Goal: Information Seeking & Learning: Learn about a topic

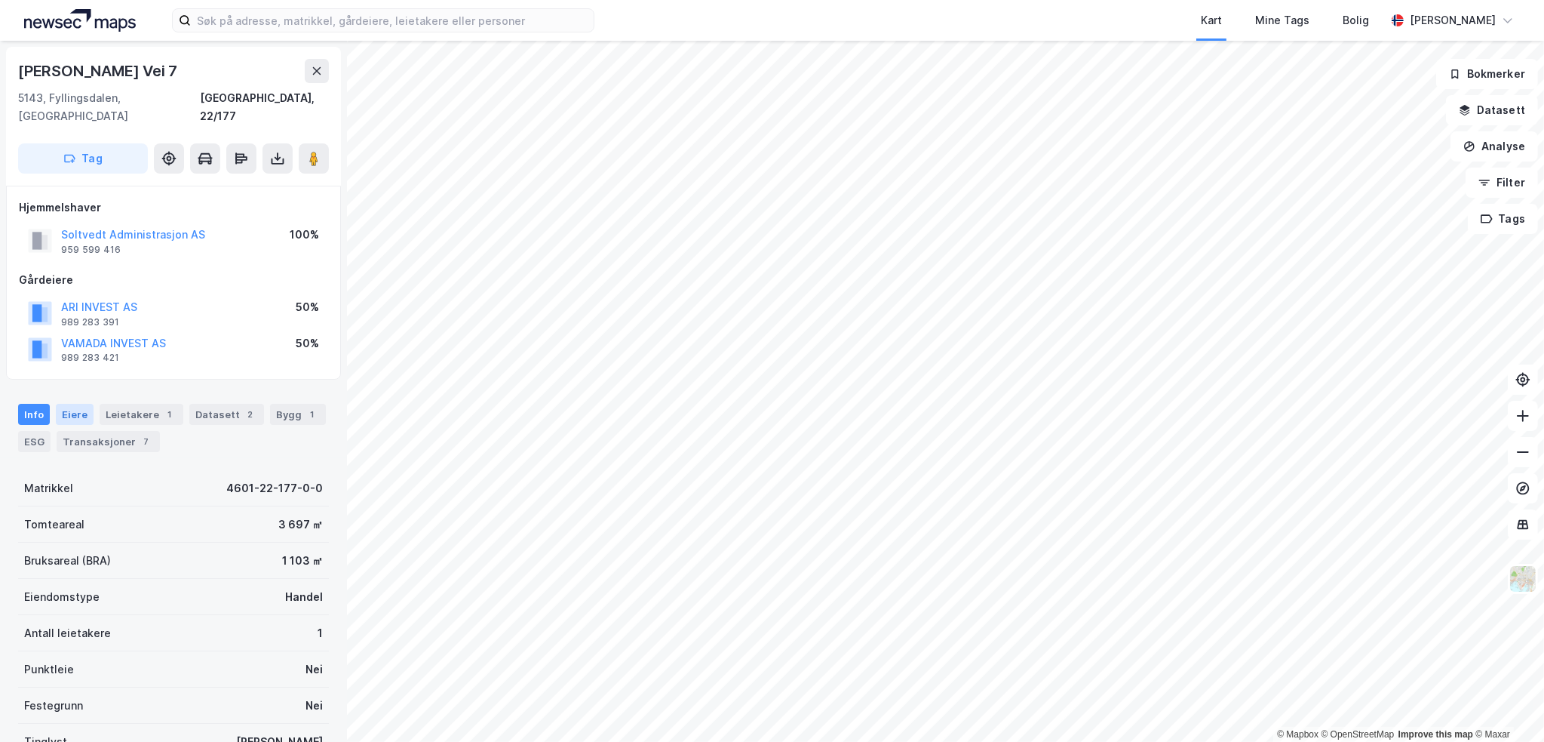
click at [76, 404] on div "Eiere" at bounding box center [75, 414] width 38 height 21
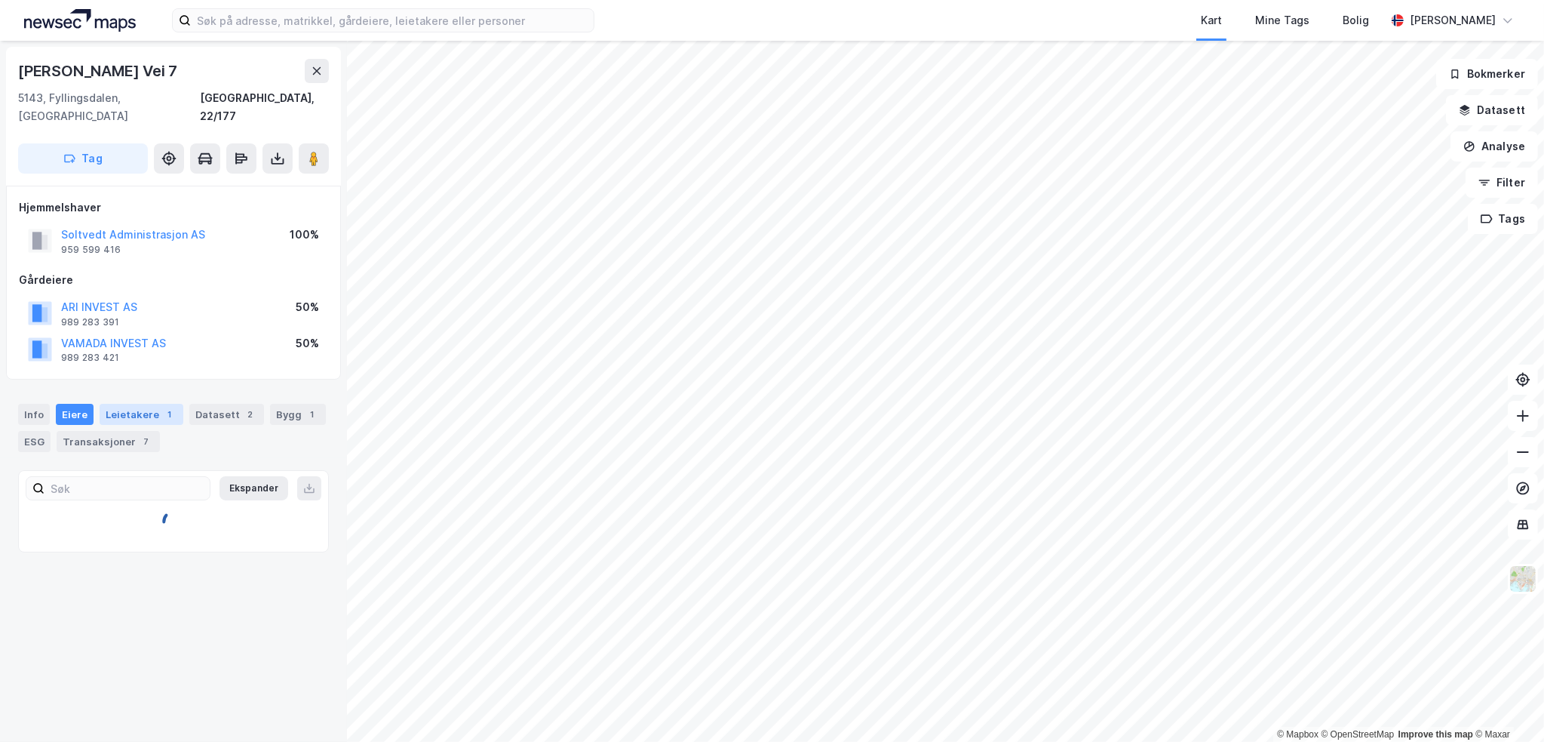
click at [118, 404] on div "Leietakere 1" at bounding box center [142, 414] width 84 height 21
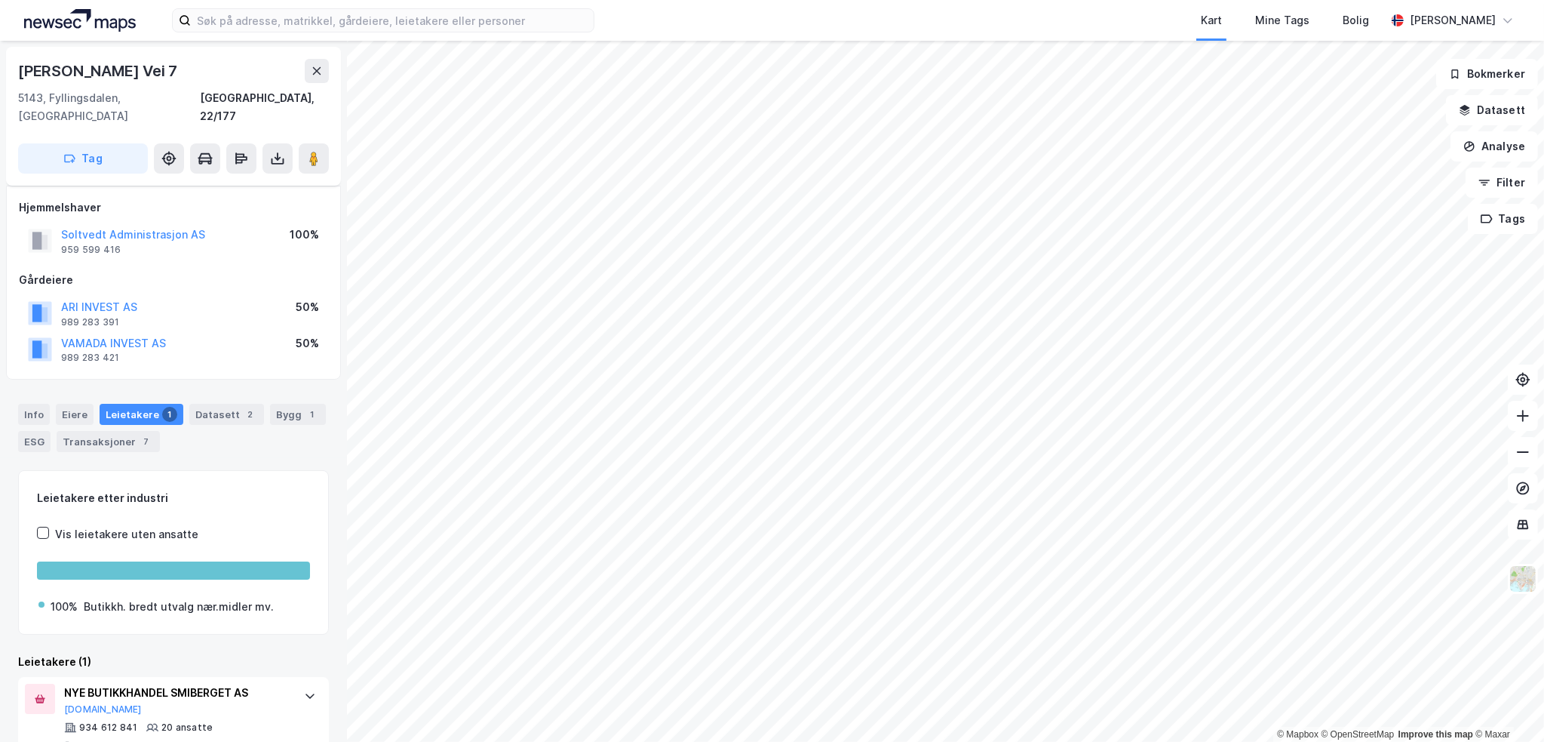
scroll to position [15, 0]
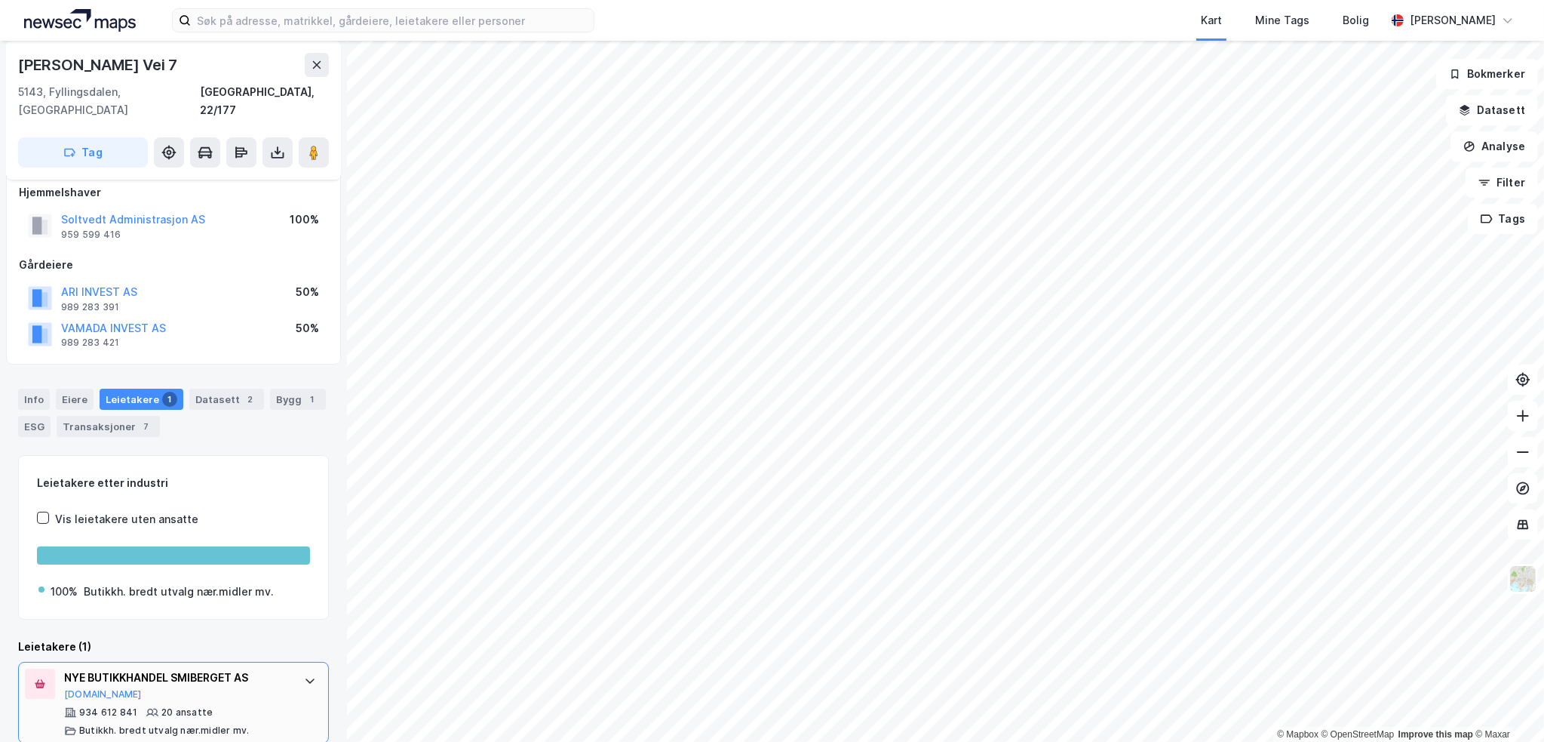
click at [247, 674] on div "NYE BUTIKKHANDEL SMIBERGET AS [DOMAIN_NAME]" at bounding box center [176, 684] width 225 height 32
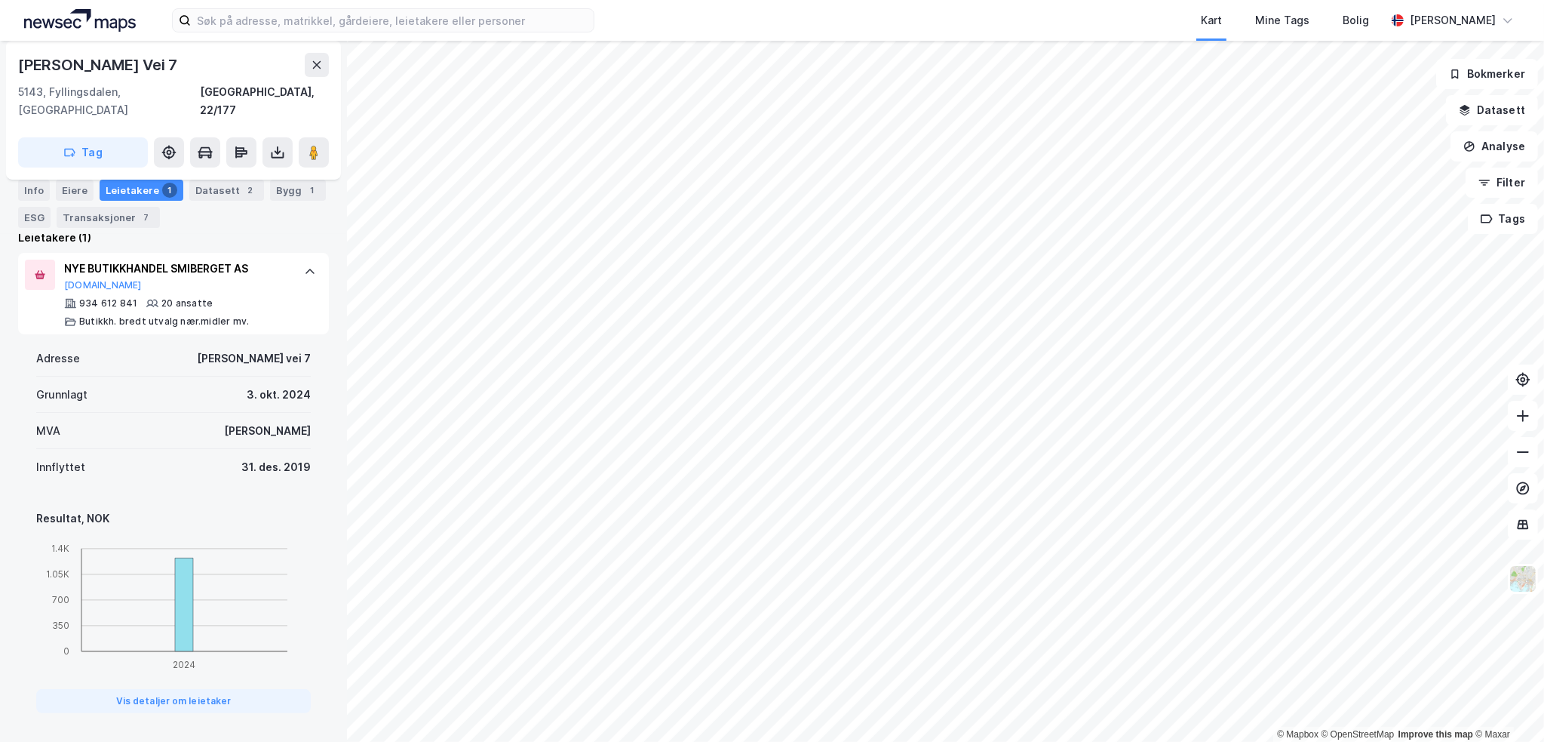
scroll to position [431, 0]
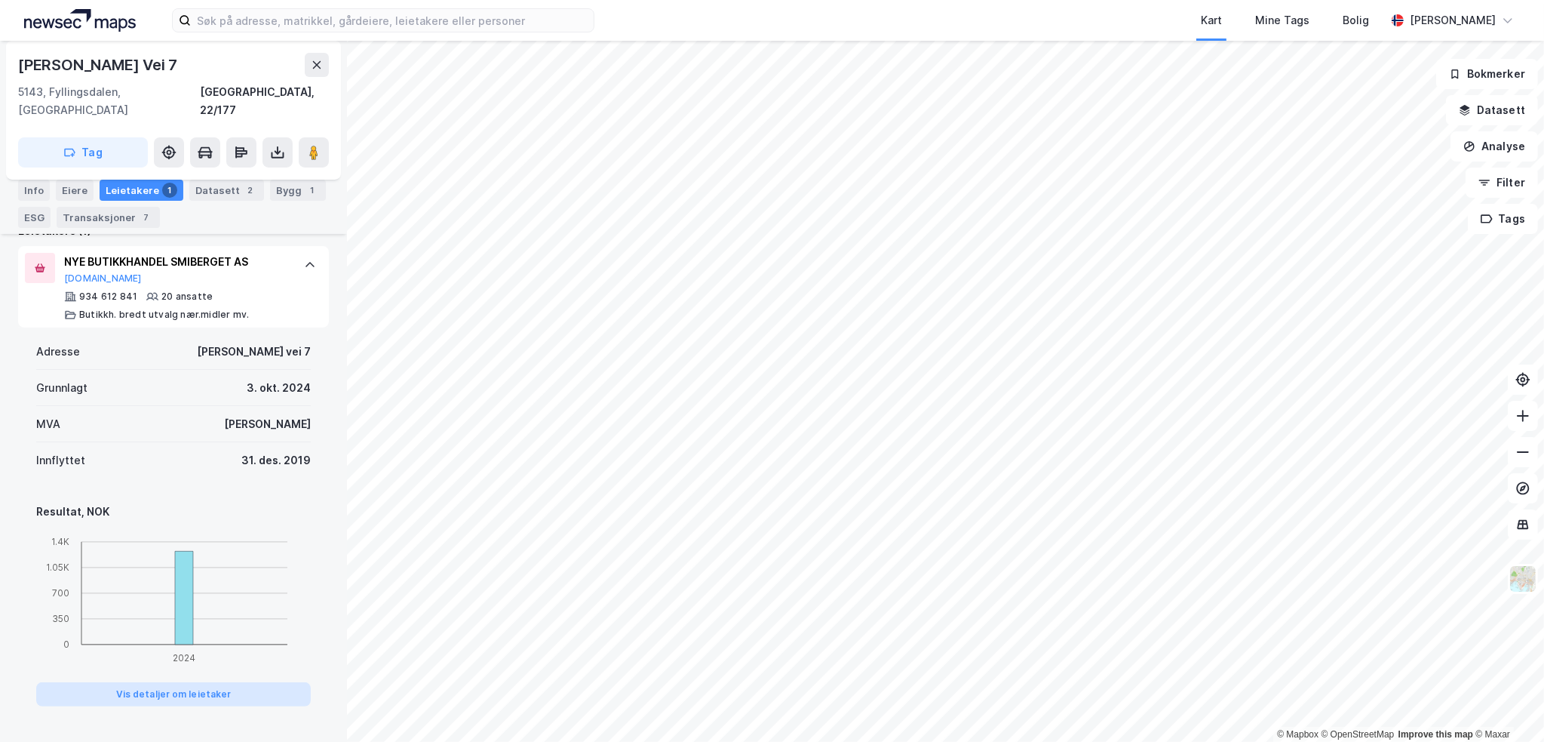
click at [193, 682] on button "Vis detaljer om leietaker" at bounding box center [173, 694] width 275 height 24
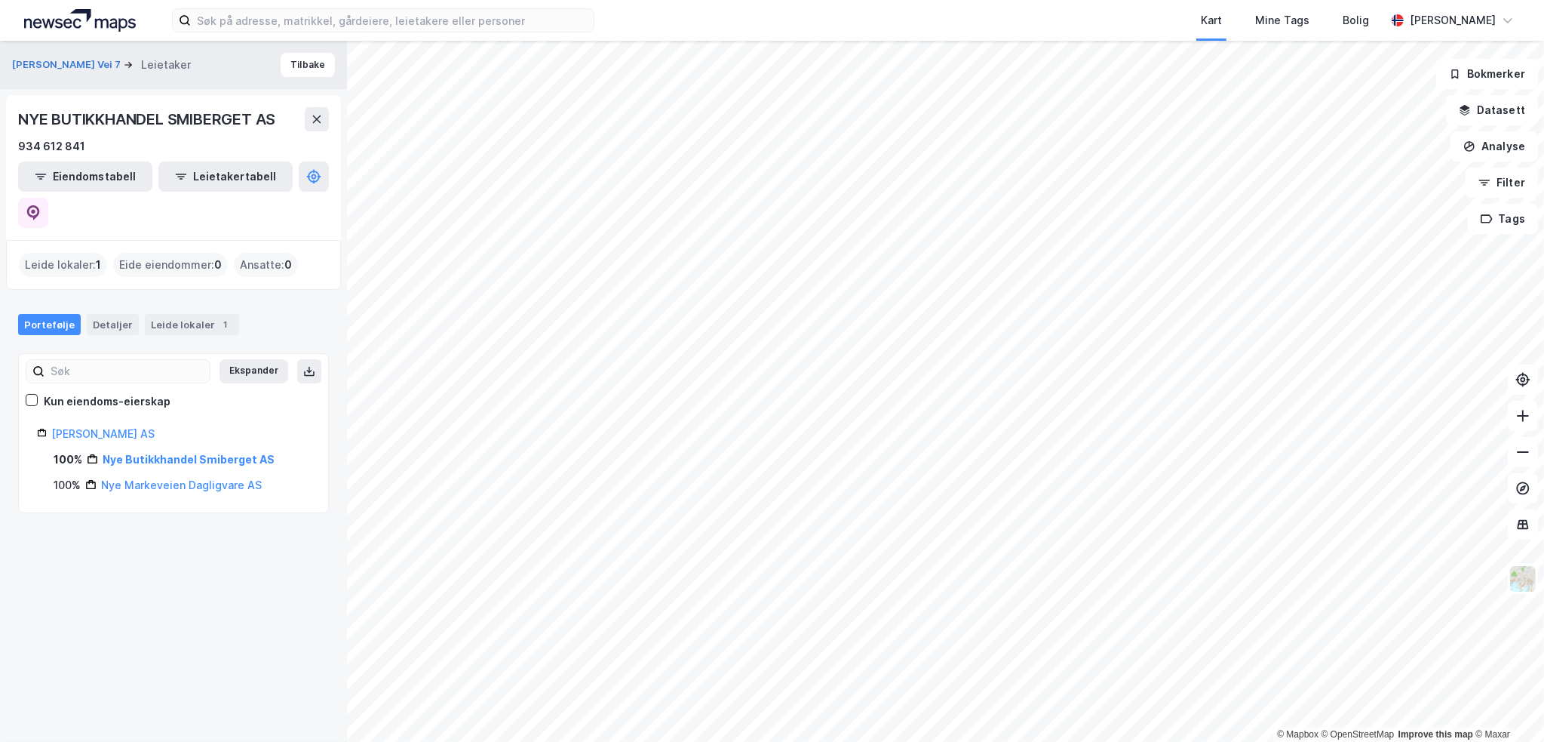
click at [104, 296] on div "Portefølje Detaljer Leide lokaler 1" at bounding box center [173, 318] width 347 height 45
click at [106, 314] on div "Detaljer" at bounding box center [113, 324] width 52 height 21
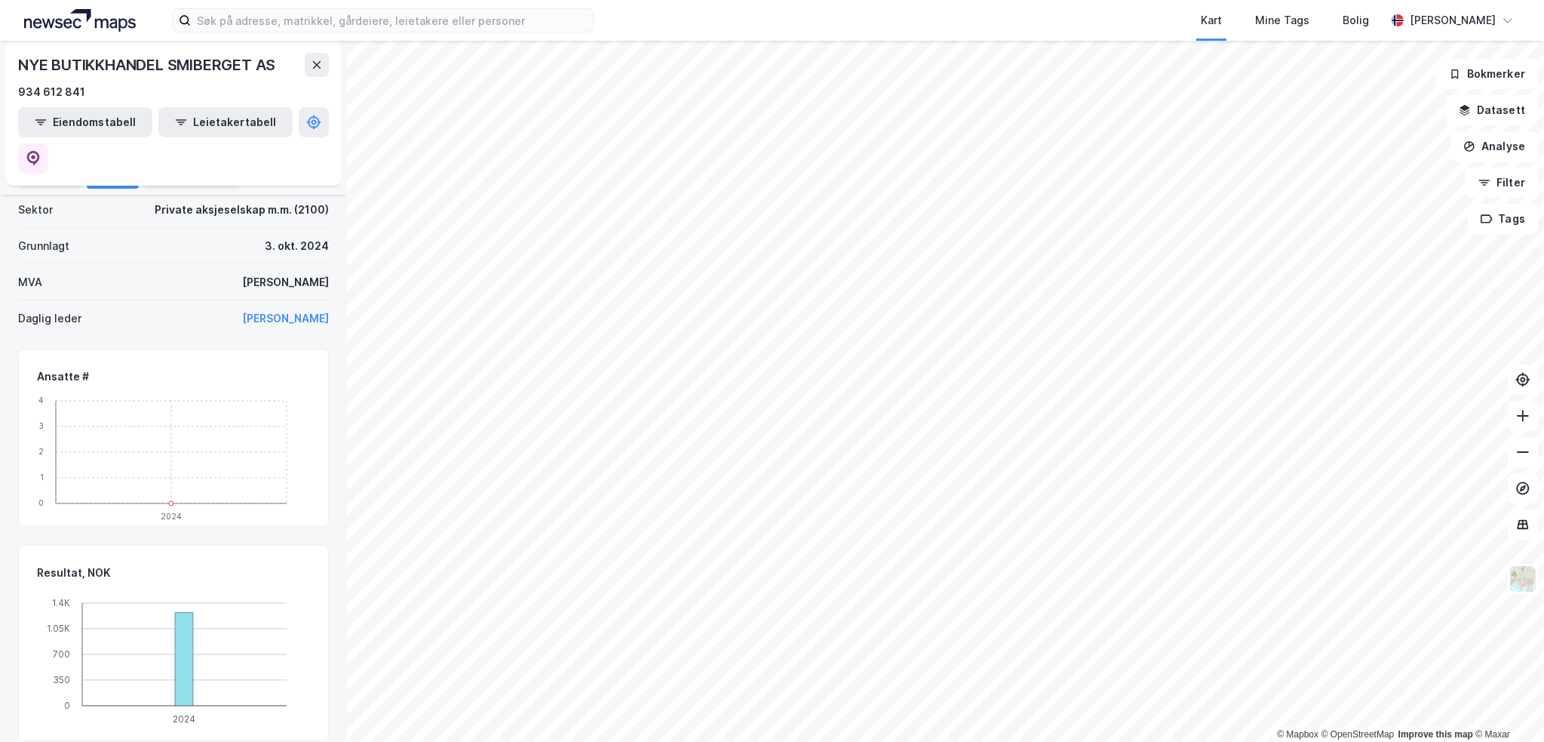
scroll to position [302, 0]
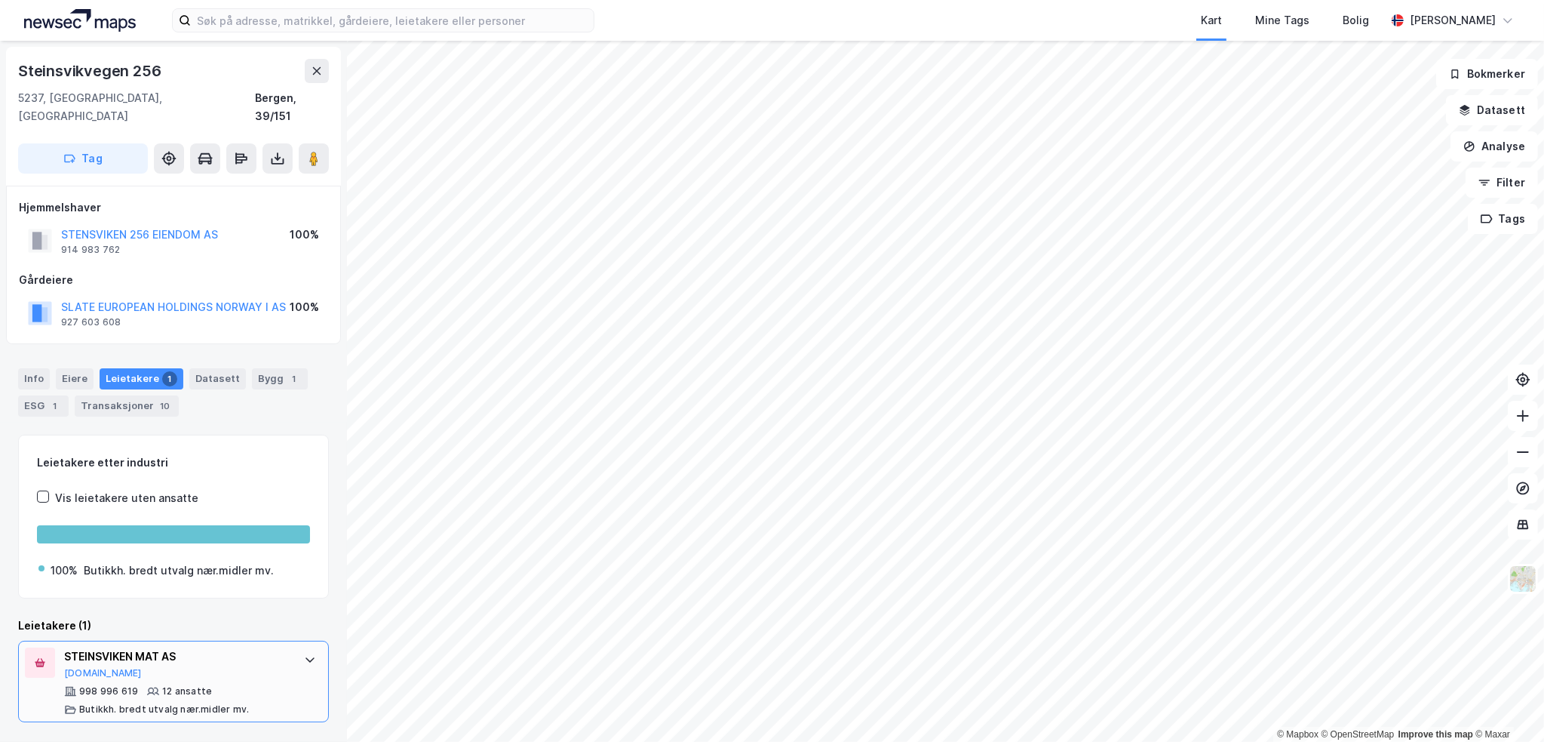
click at [212, 653] on div "STEINSVIKEN MAT AS [DOMAIN_NAME]" at bounding box center [176, 663] width 225 height 32
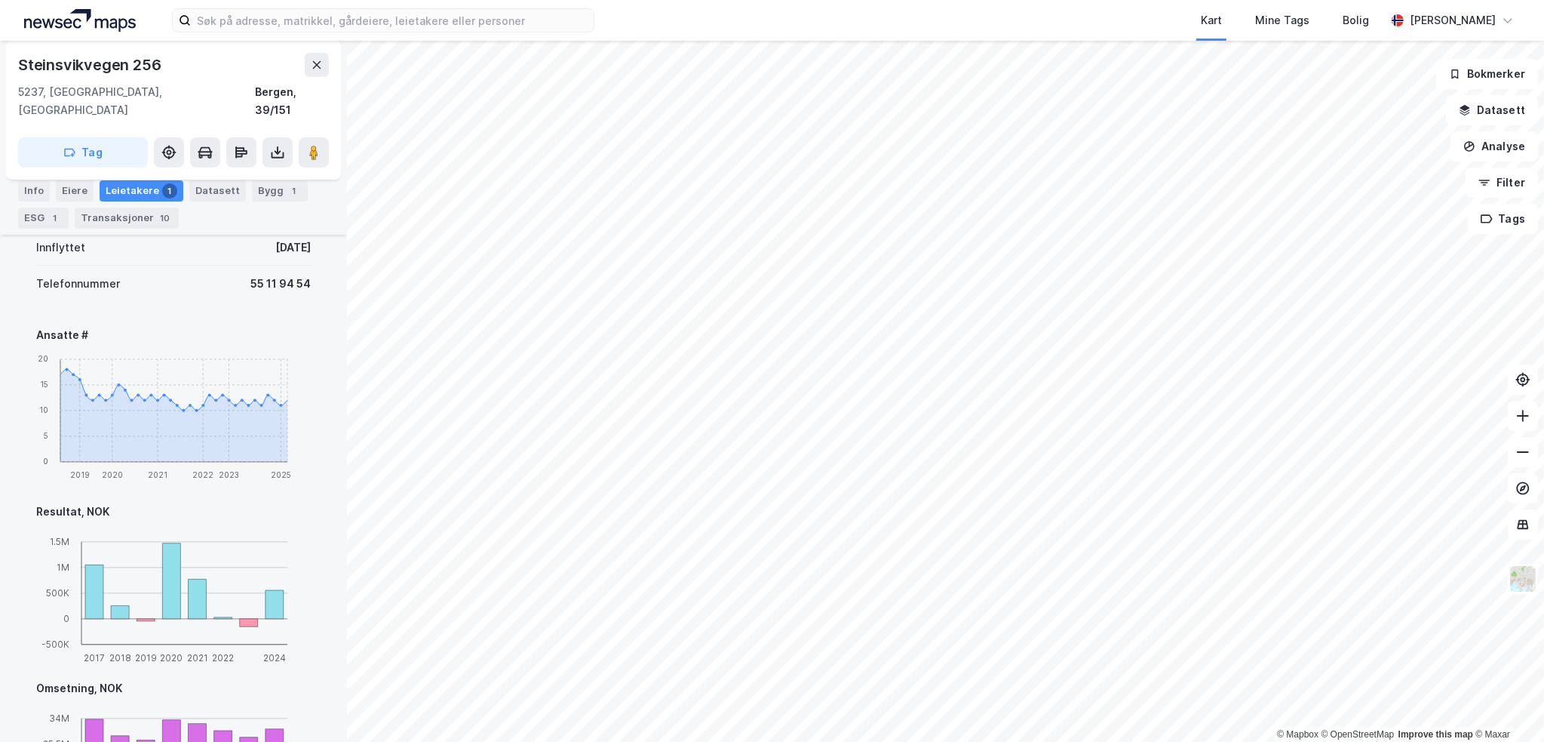
scroll to position [784, 0]
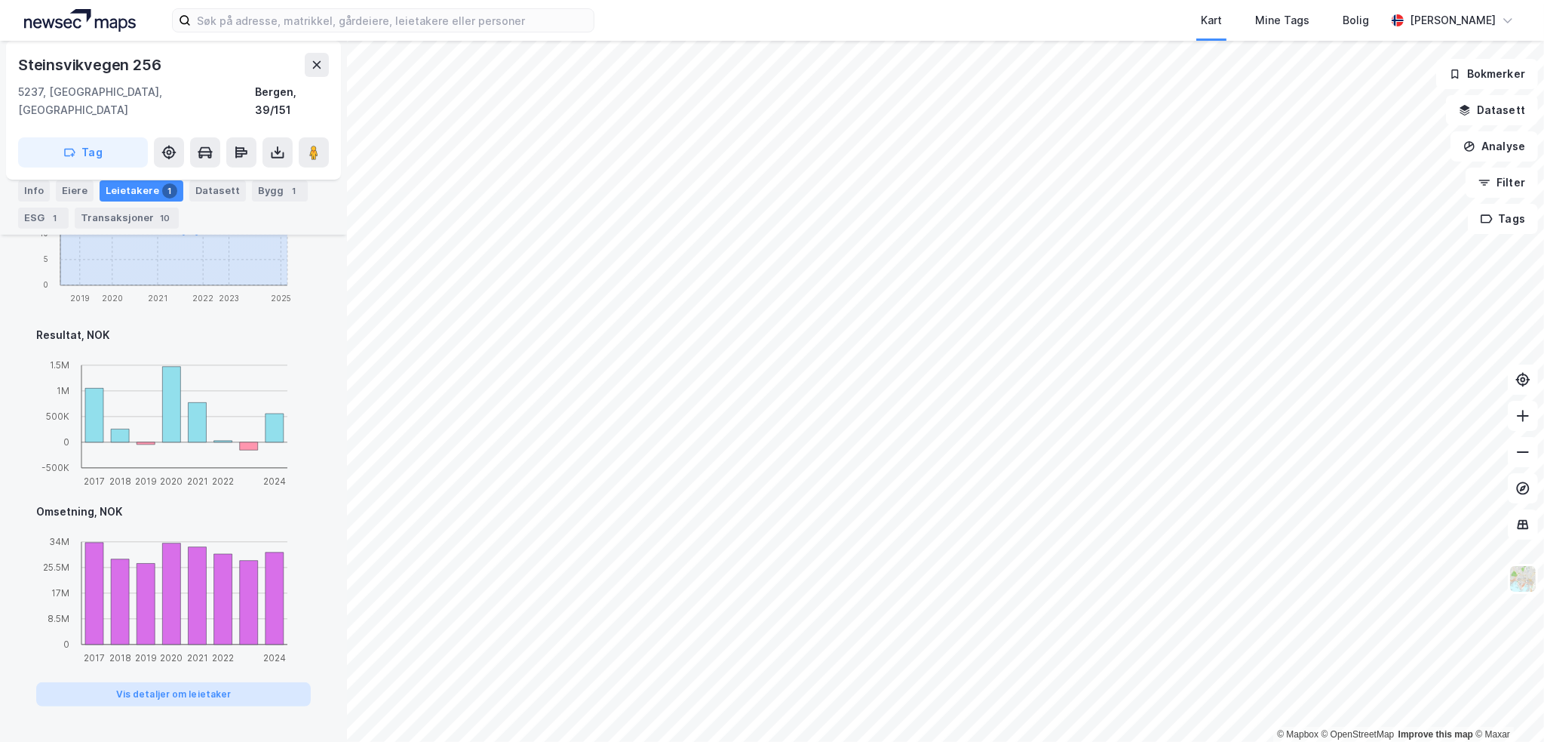
click at [205, 682] on button "Vis detaljer om leietaker" at bounding box center [173, 694] width 275 height 24
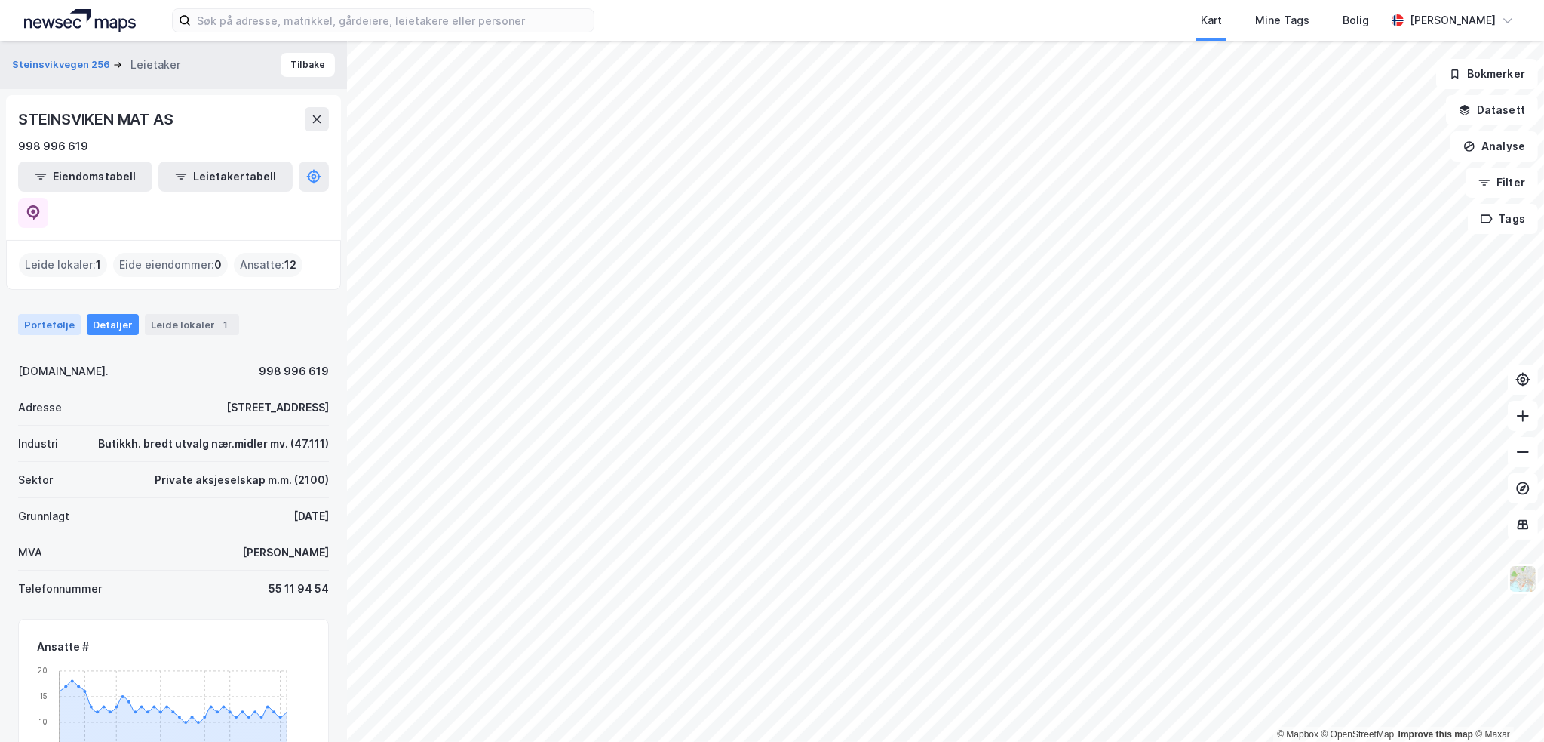
click at [69, 314] on div "Portefølje" at bounding box center [49, 324] width 63 height 21
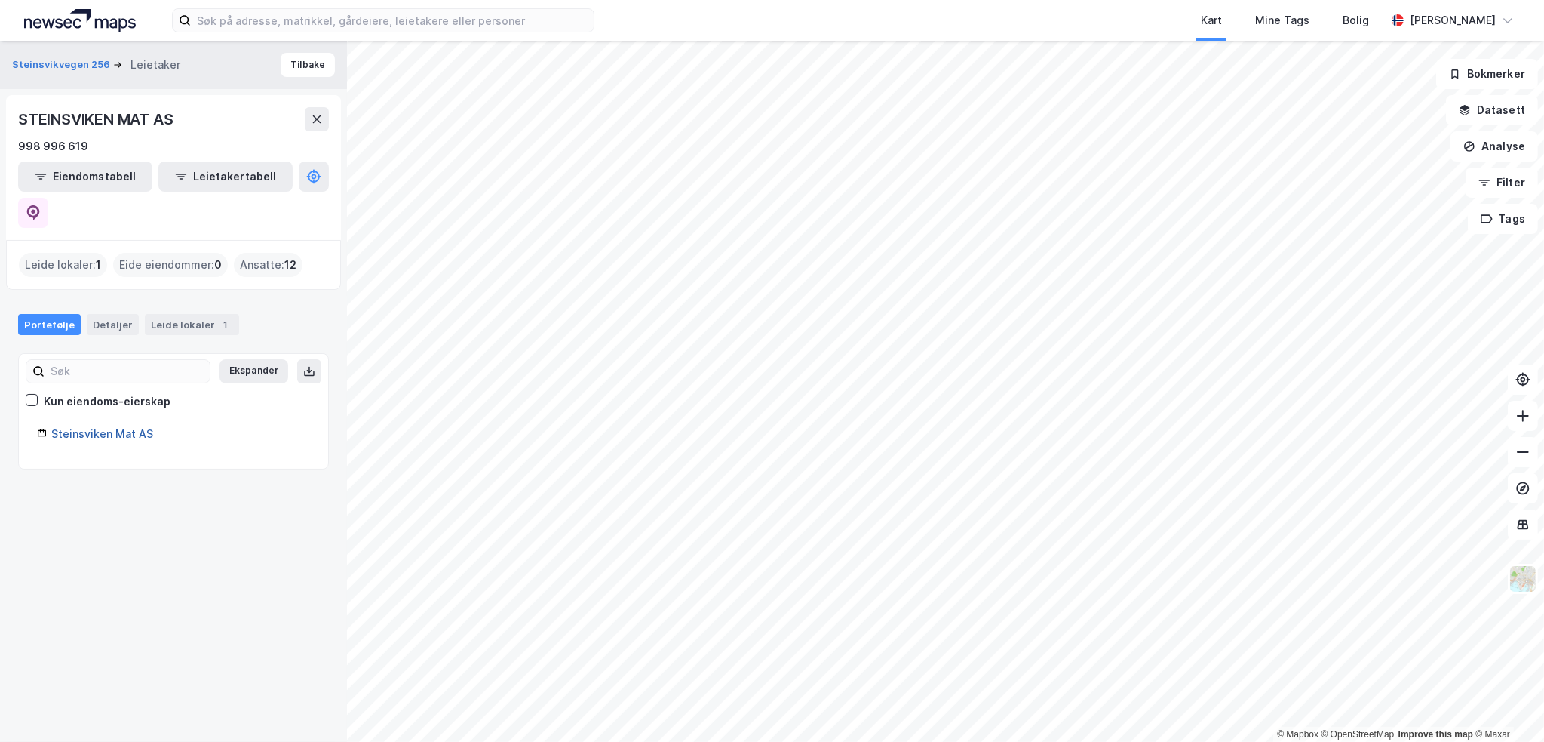
click at [105, 427] on link "Steinsviken Mat AS" at bounding box center [102, 433] width 102 height 13
click at [107, 427] on link "Steinsviken Mat AS" at bounding box center [102, 433] width 102 height 13
click at [40, 205] on icon at bounding box center [33, 212] width 13 height 15
drag, startPoint x: 177, startPoint y: 382, endPoint x: 173, endPoint y: 373, distance: 10.5
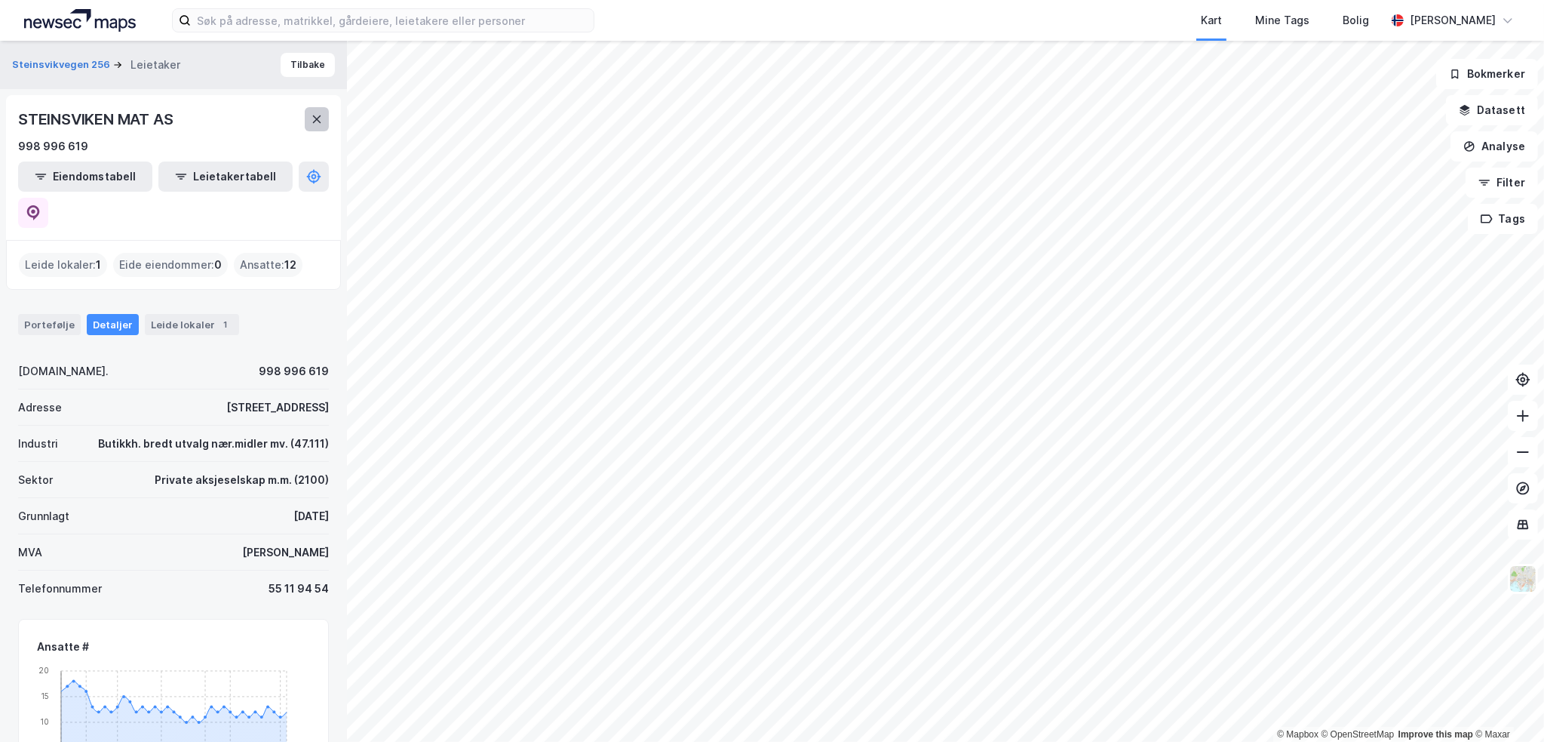
click at [313, 116] on icon at bounding box center [317, 119] width 8 height 8
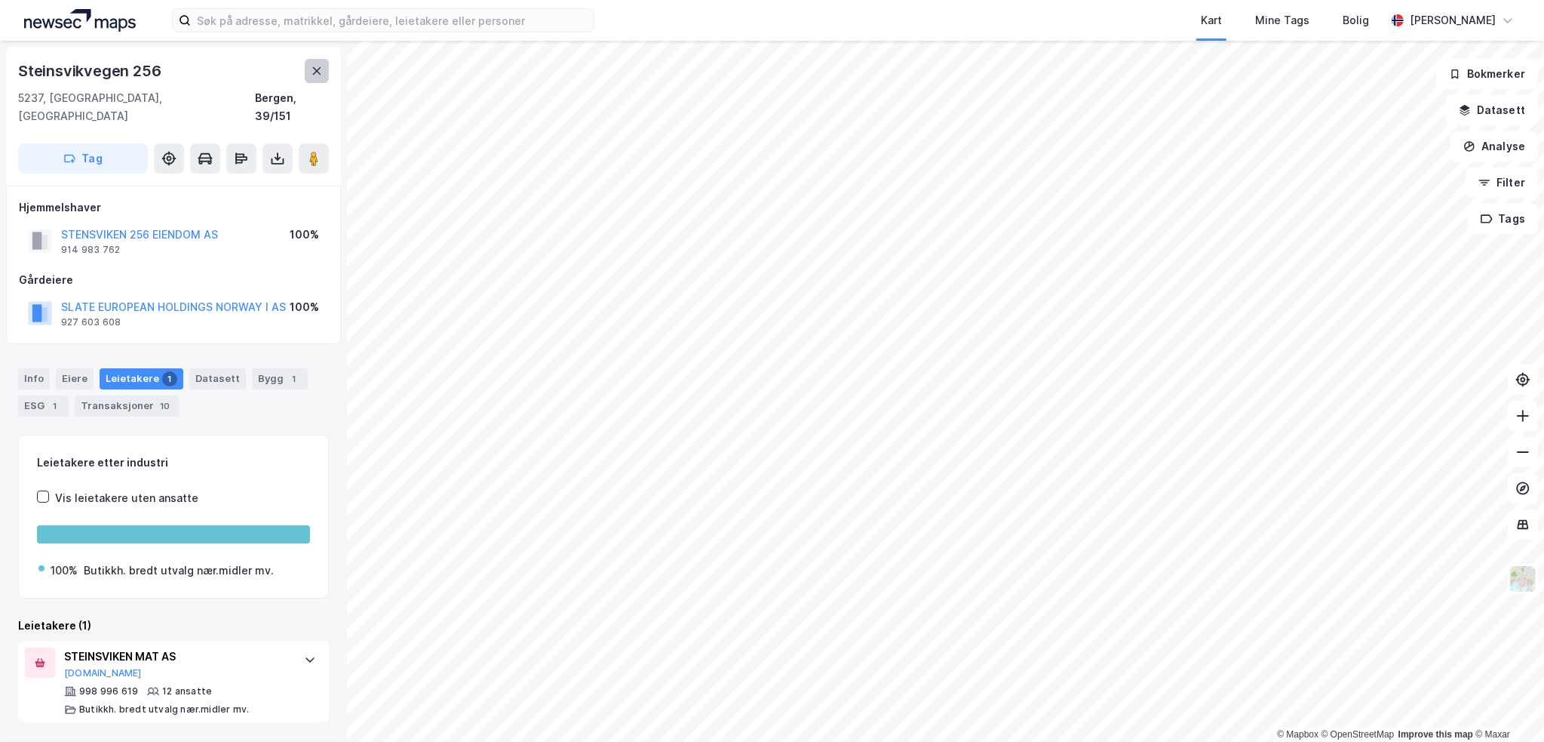
click at [322, 75] on icon at bounding box center [317, 71] width 12 height 12
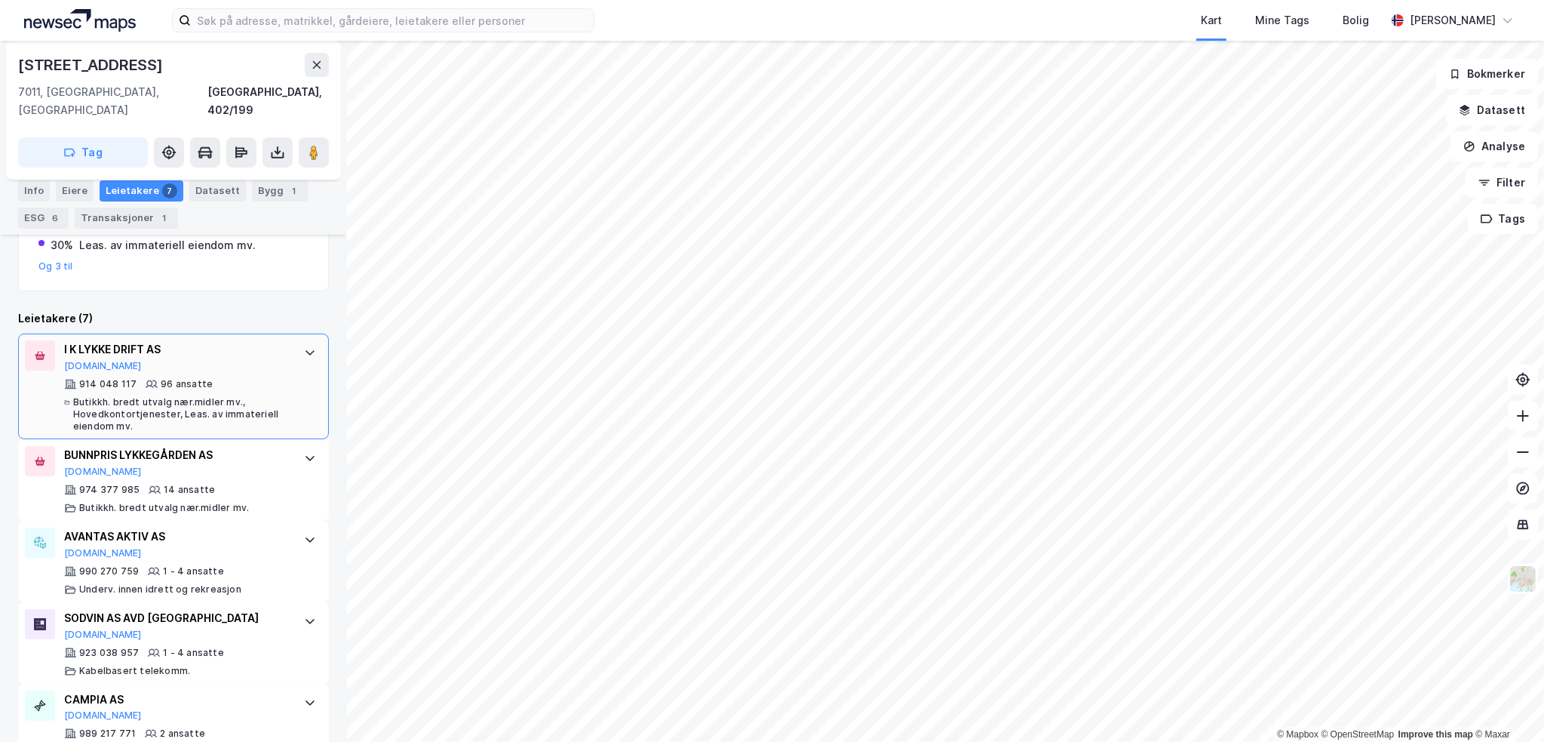
scroll to position [377, 0]
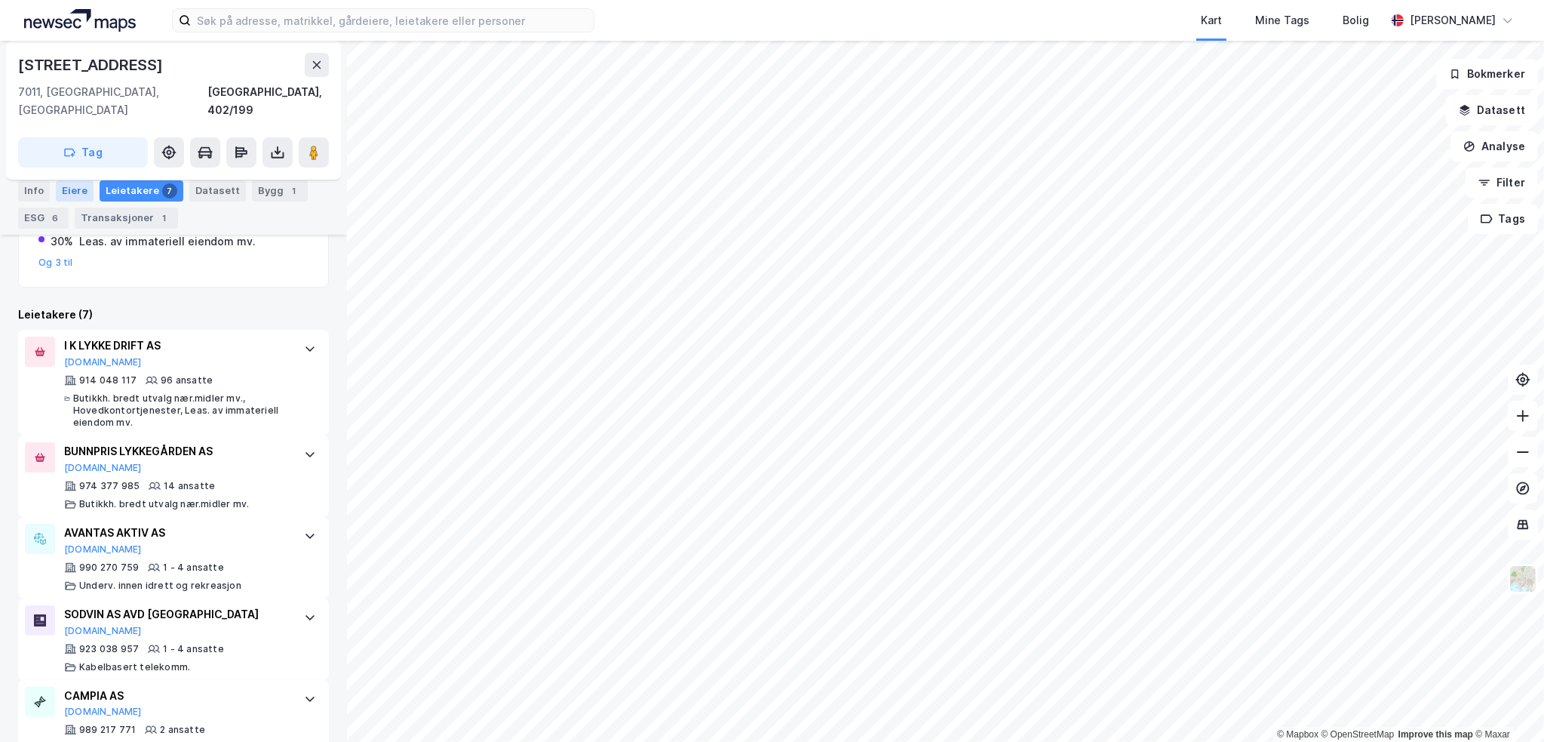
click at [78, 190] on div "Eiere" at bounding box center [75, 190] width 38 height 21
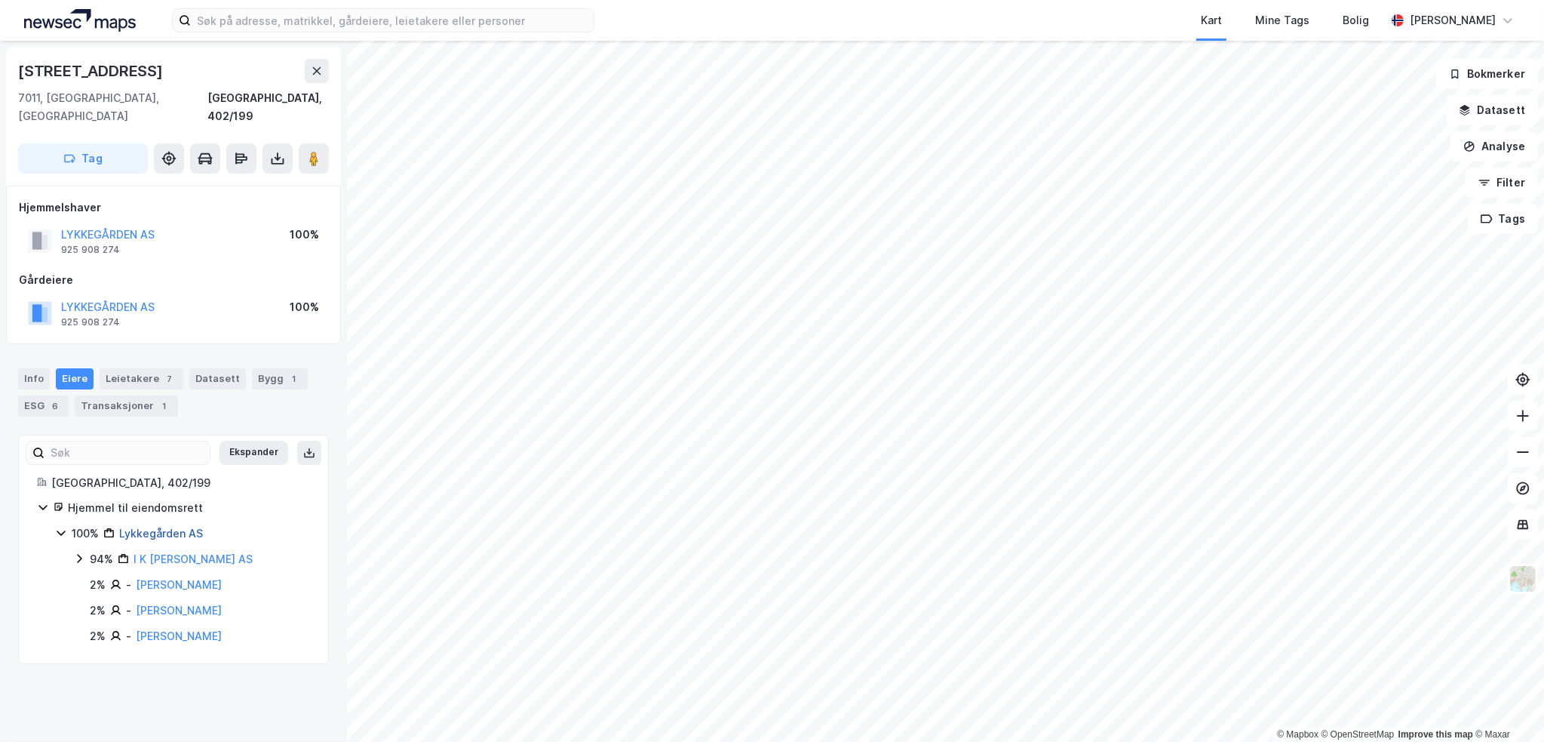
click at [186, 527] on link "Lykkegården AS" at bounding box center [161, 533] width 84 height 13
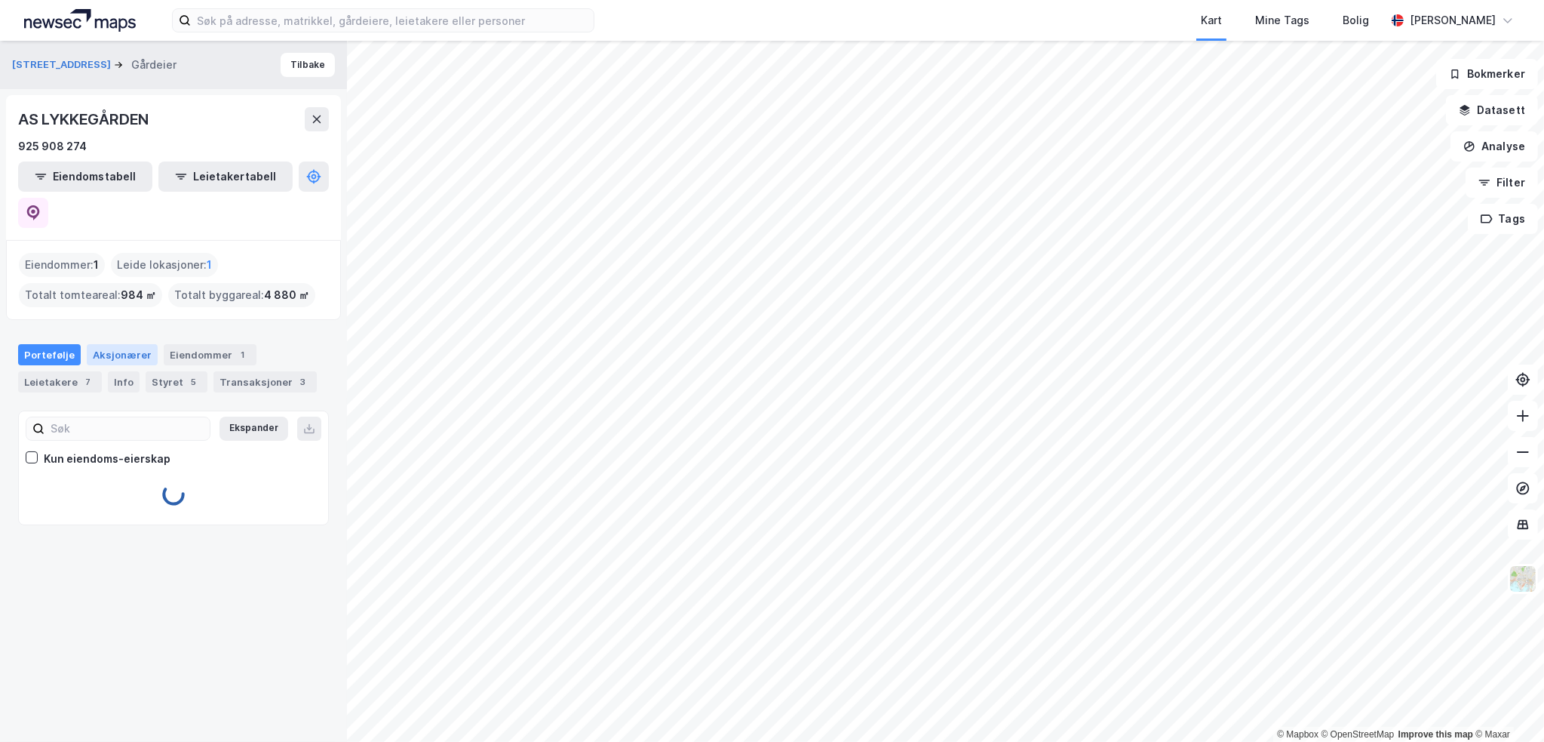
click at [142, 344] on div "Aksjonærer" at bounding box center [122, 354] width 71 height 21
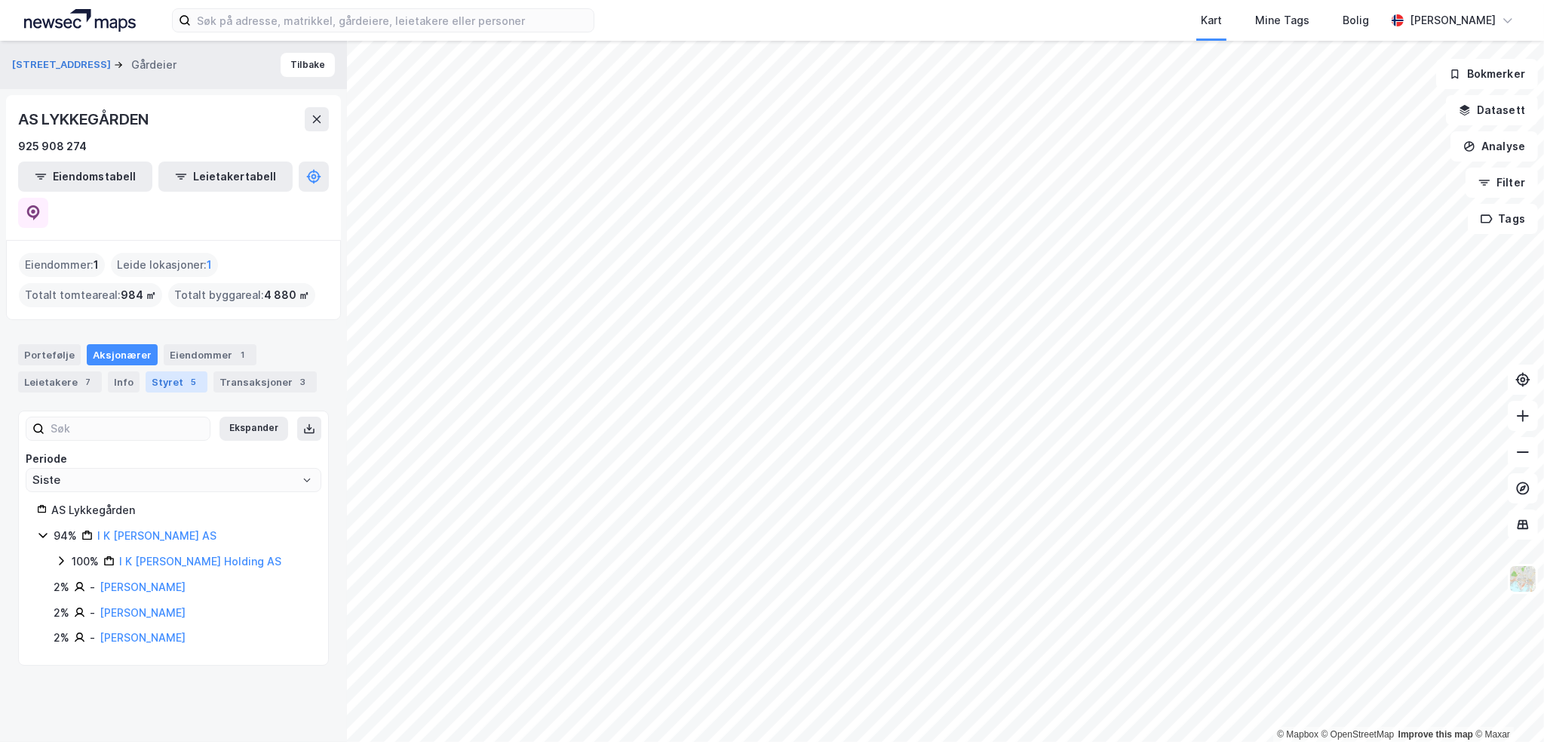
click at [161, 371] on div "Styret 5" at bounding box center [177, 381] width 62 height 21
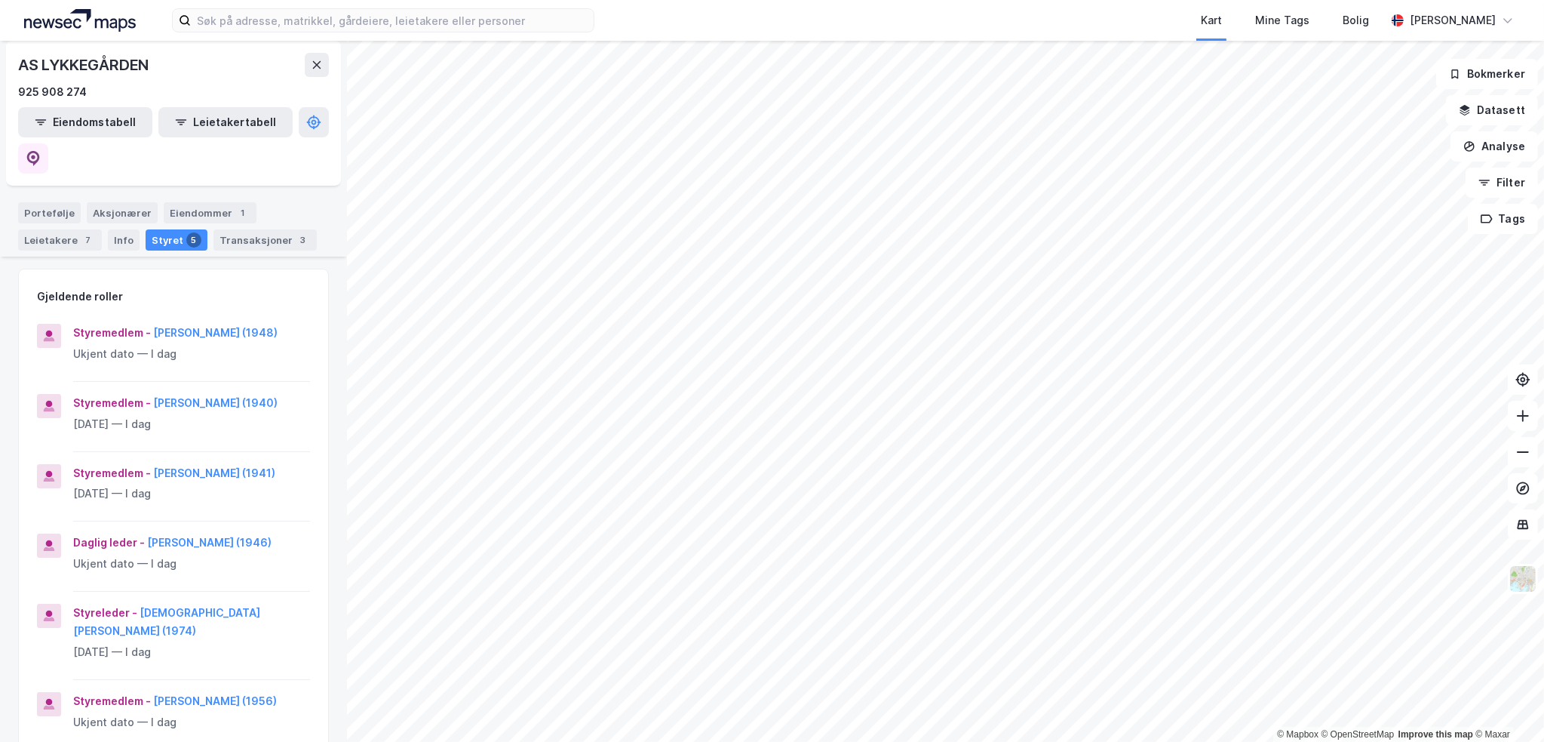
scroll to position [151, 0]
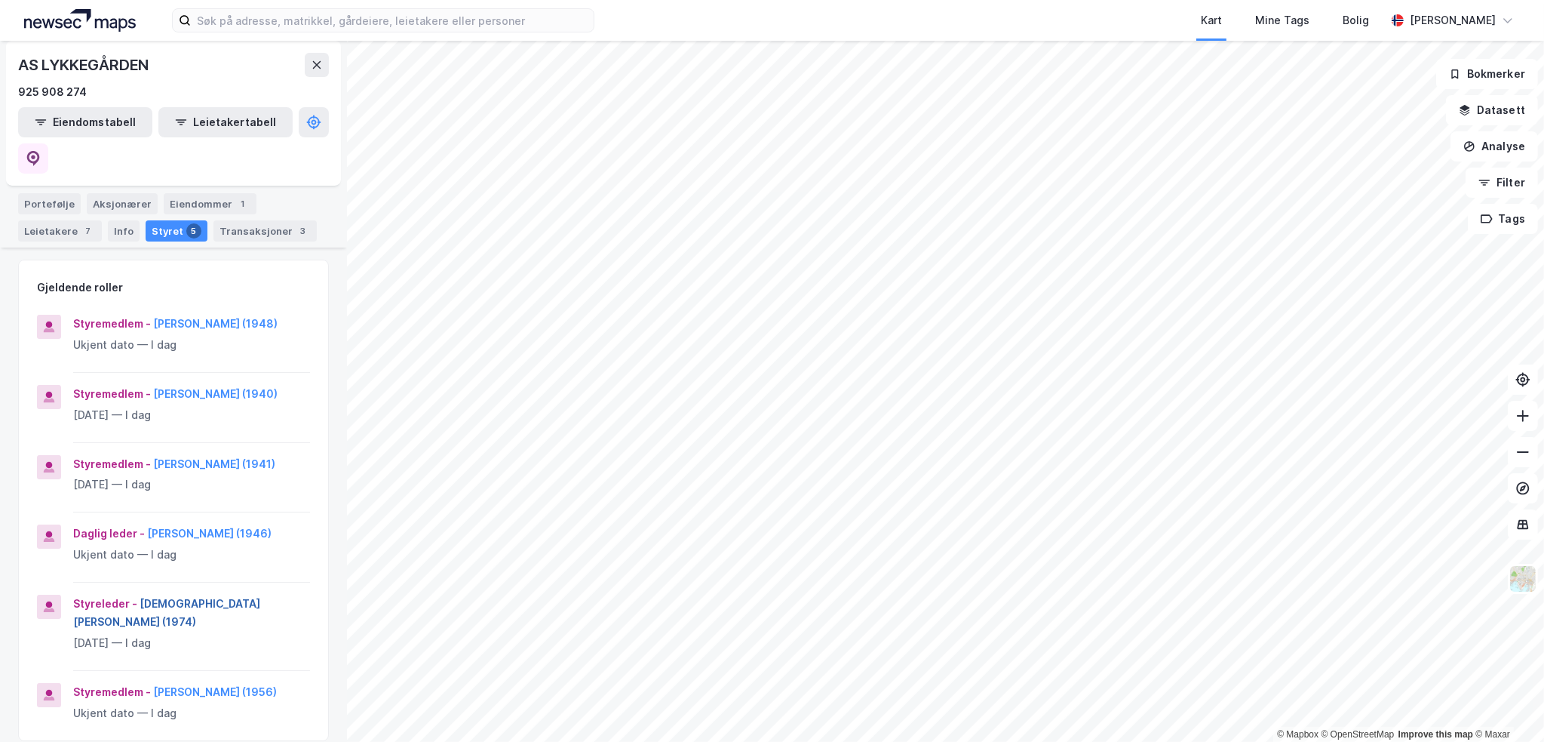
click at [0, 0] on button "[DEMOGRAPHIC_DATA][PERSON_NAME] (1974)" at bounding box center [0, 0] width 0 height 0
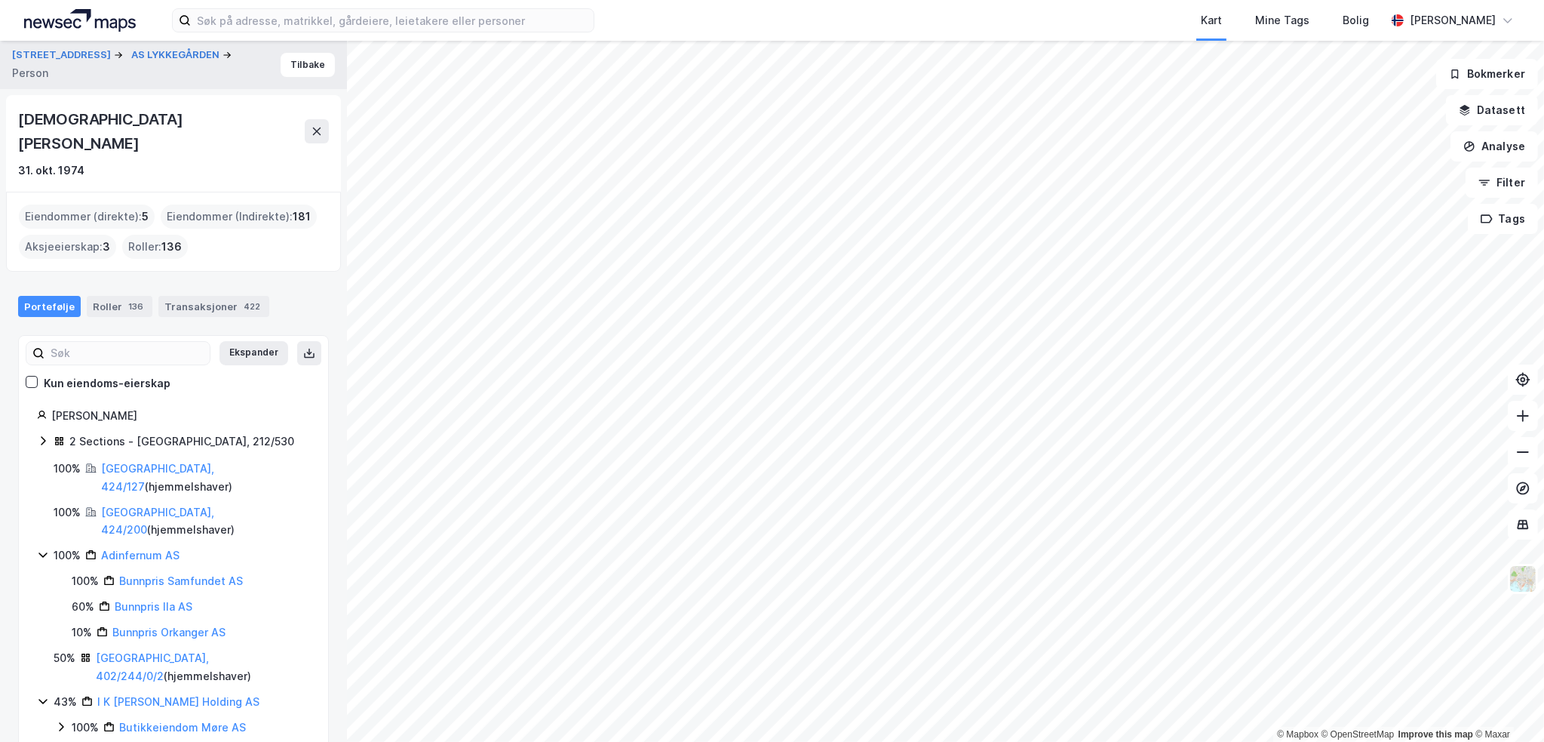
click at [157, 432] on div "2 Sections - [GEOGRAPHIC_DATA], 212/530" at bounding box center [181, 441] width 225 height 18
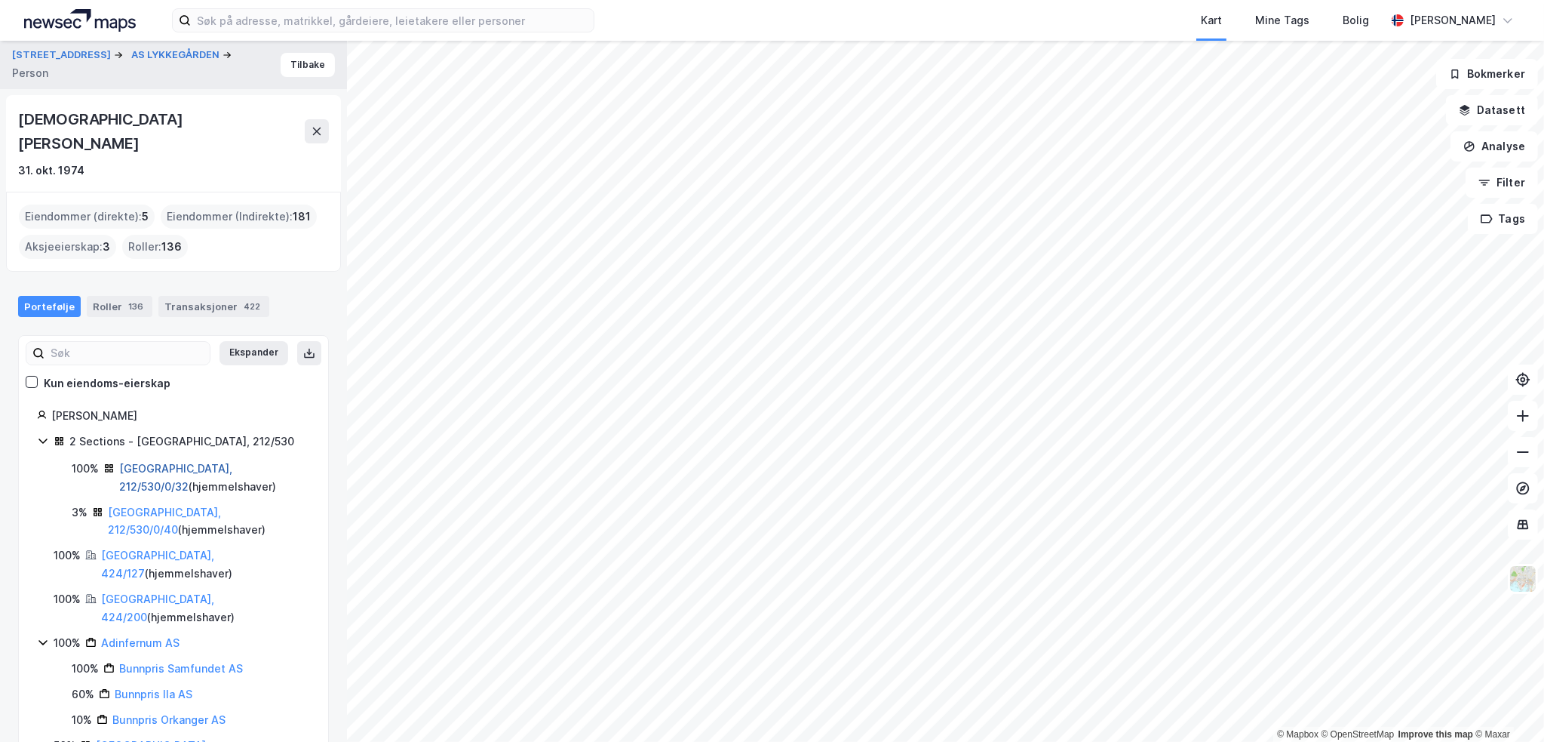
click at [157, 462] on link "[GEOGRAPHIC_DATA], 212/530/0/32" at bounding box center [175, 477] width 113 height 31
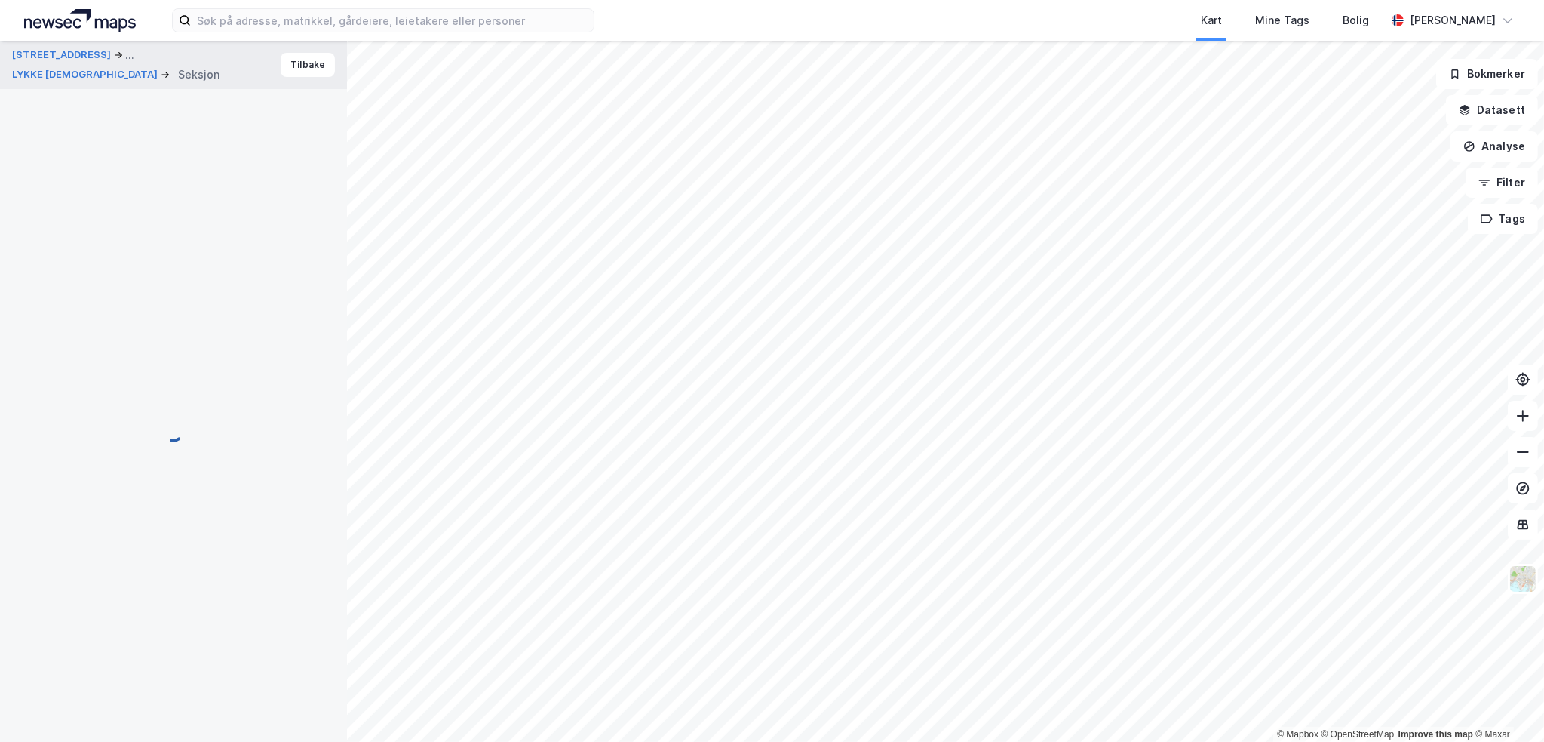
scroll to position [14, 0]
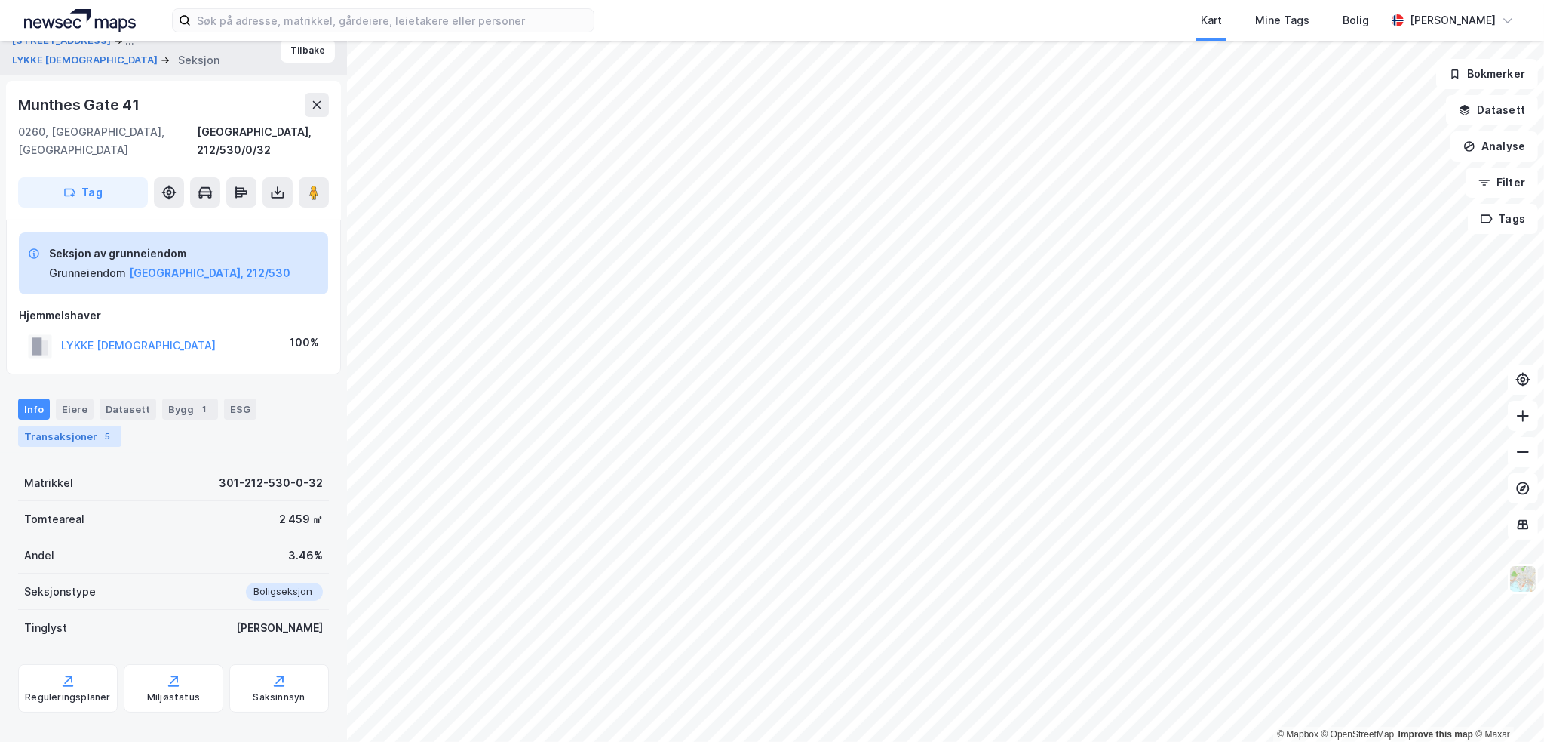
click at [45, 425] on div "Transaksjoner 5" at bounding box center [69, 435] width 103 height 21
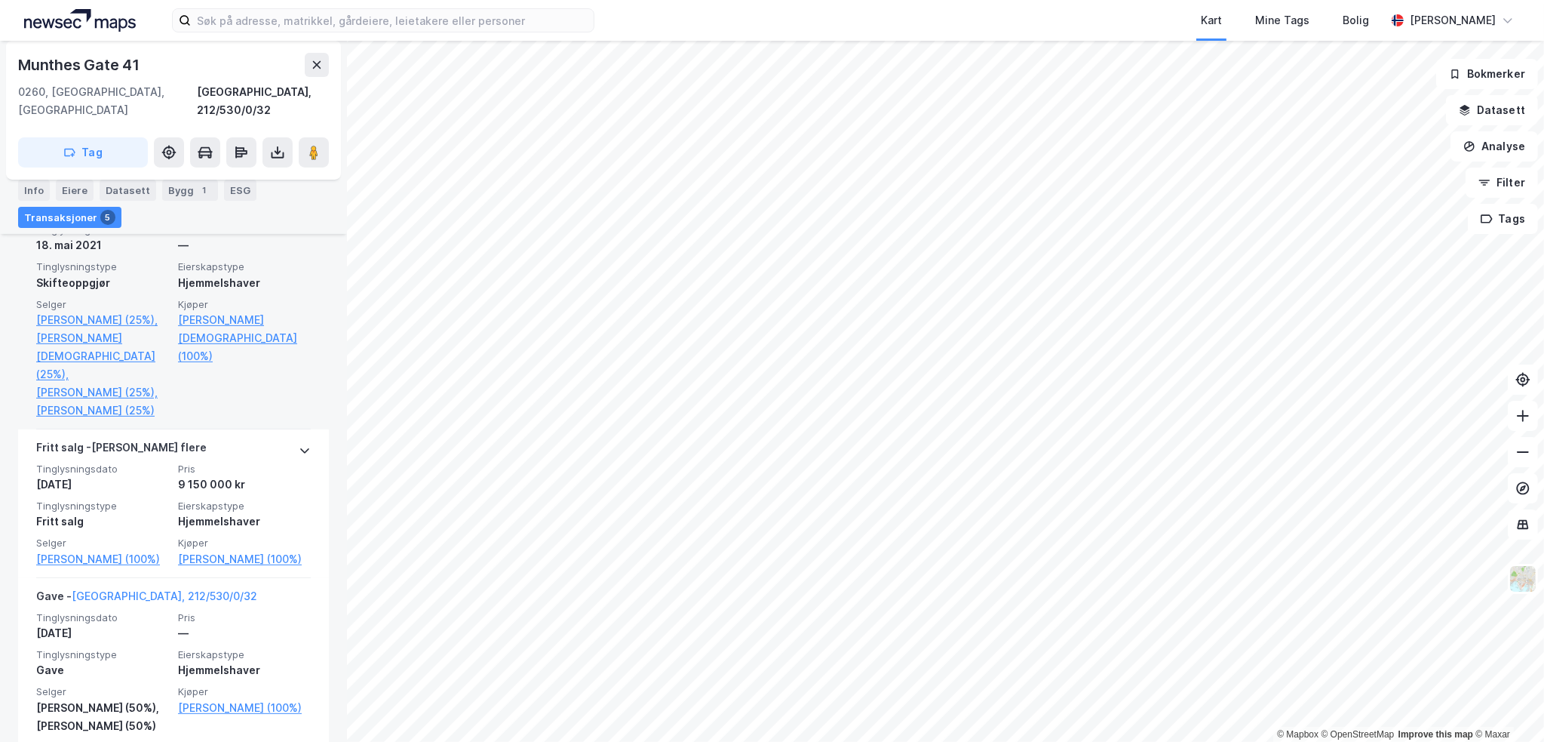
scroll to position [887, 0]
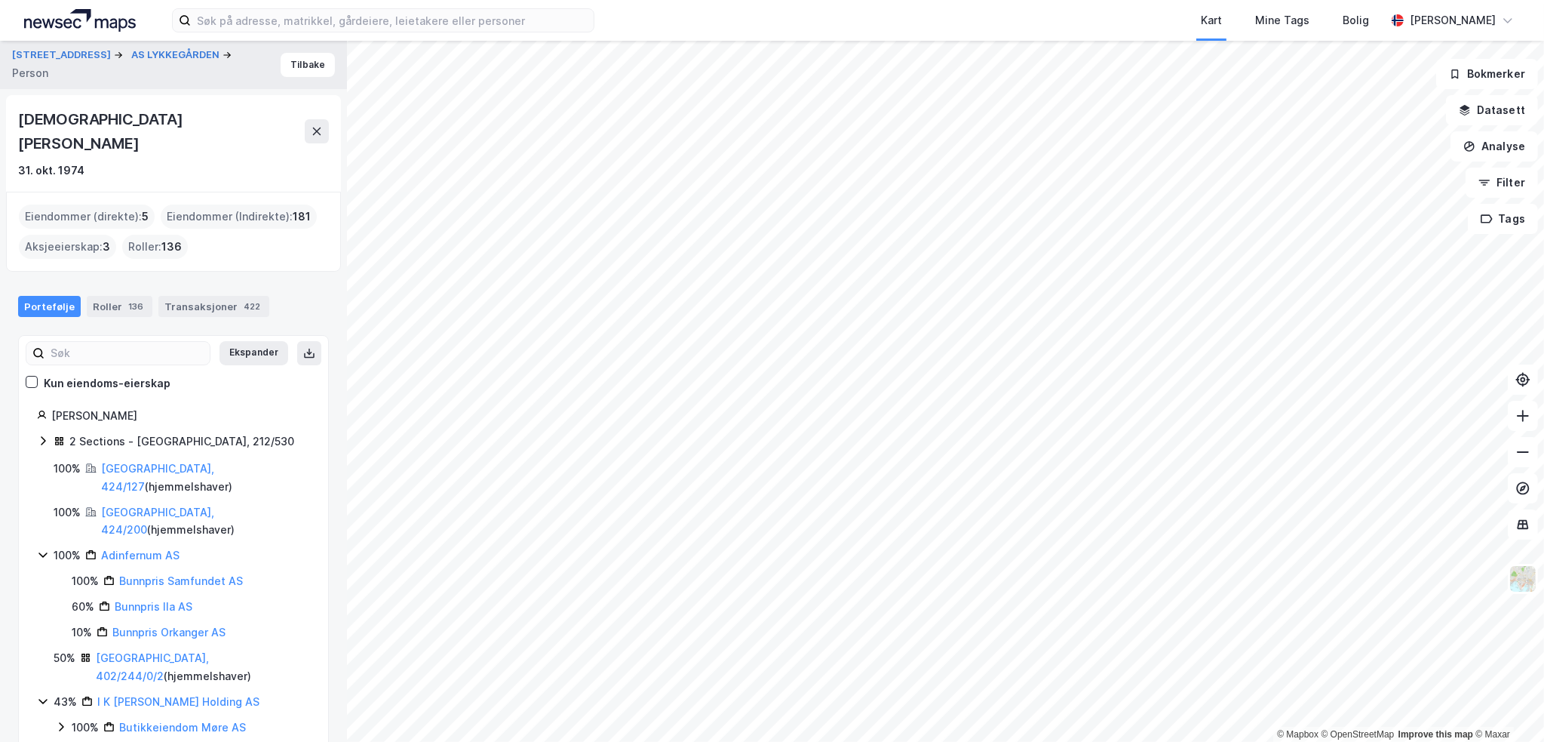
click at [175, 459] on div "[GEOGRAPHIC_DATA], 424/127 ( hjemmelshaver )" at bounding box center [205, 477] width 209 height 36
click at [175, 462] on link "[GEOGRAPHIC_DATA], 424/127" at bounding box center [157, 477] width 113 height 31
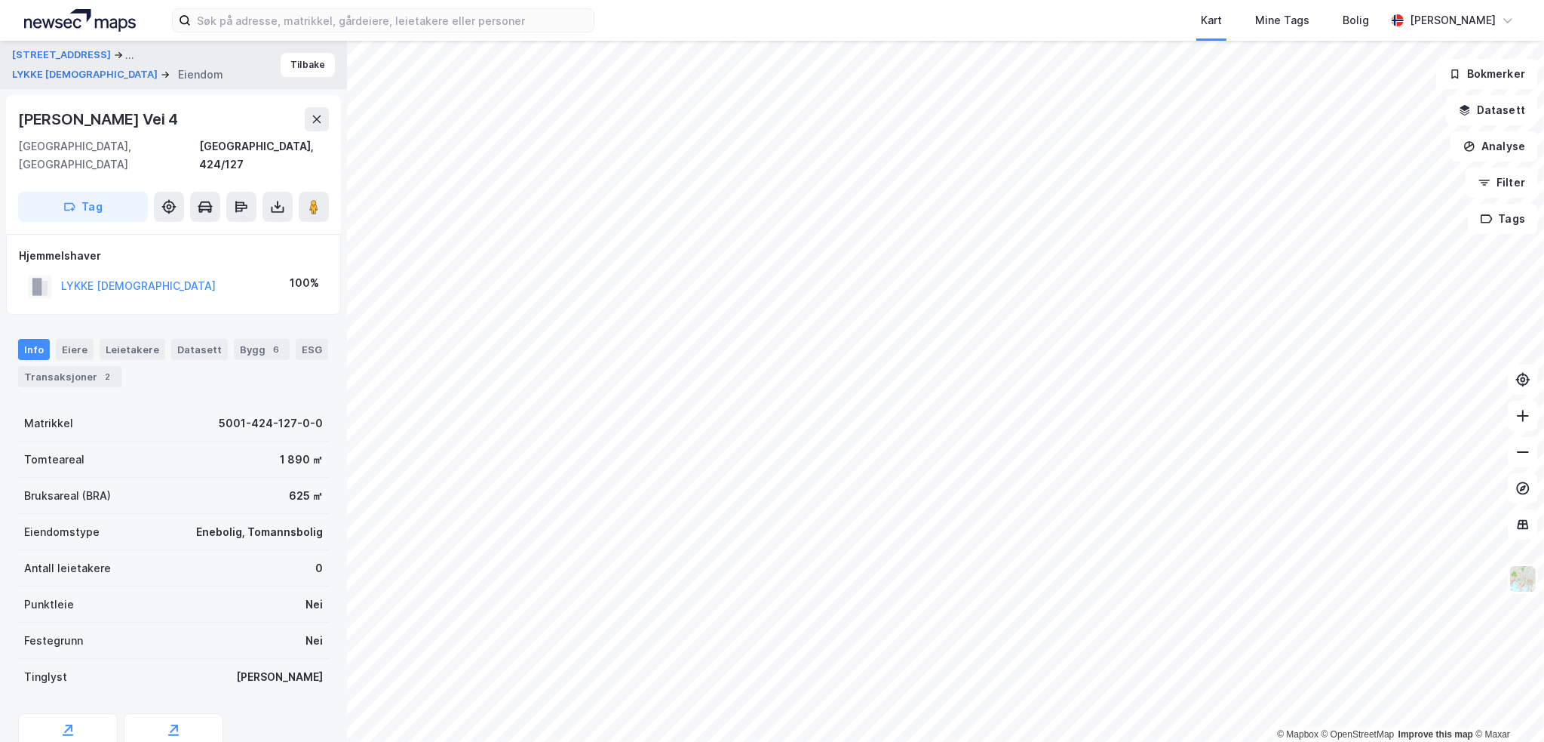
scroll to position [49, 0]
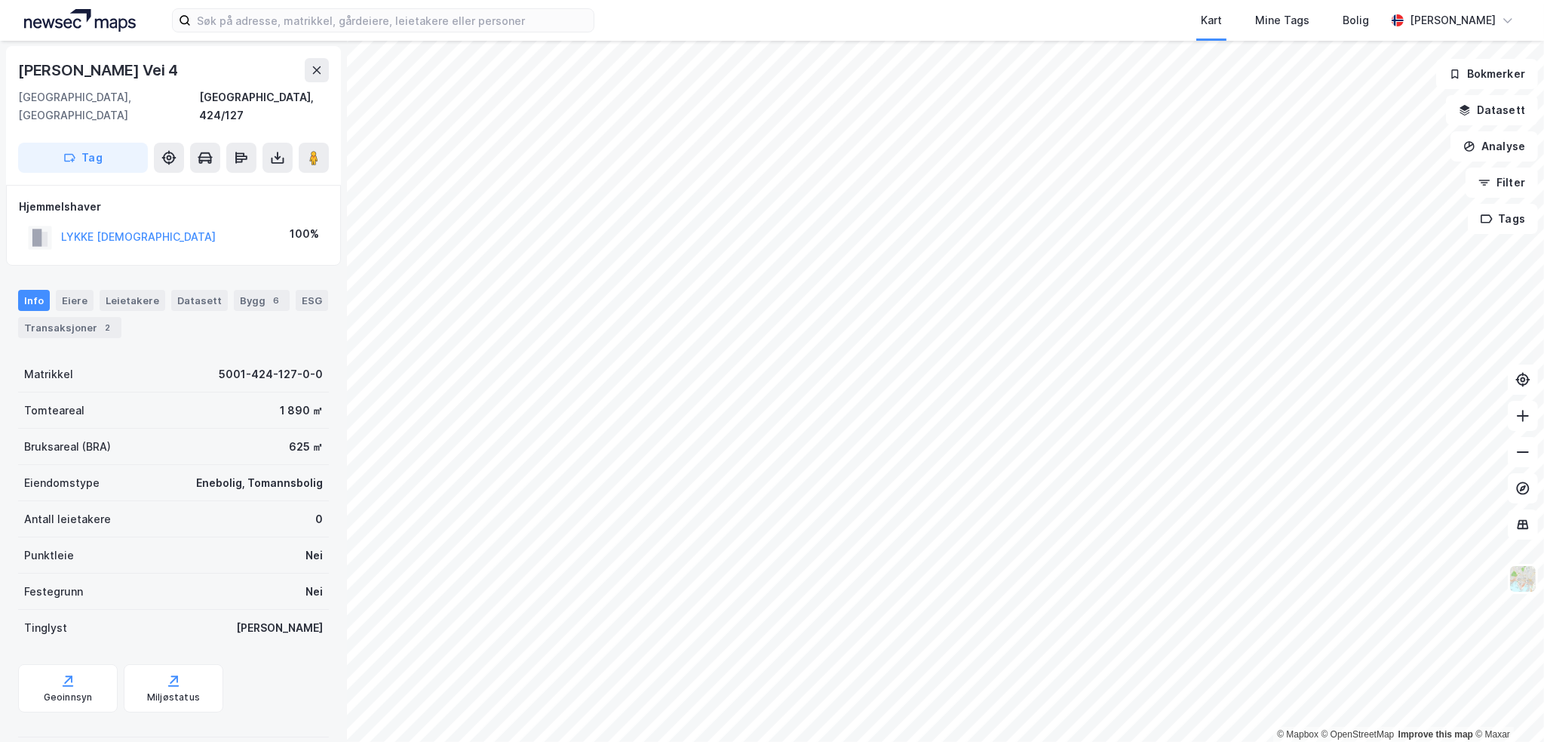
click at [97, 63] on div "[PERSON_NAME] Vei 4" at bounding box center [99, 70] width 163 height 24
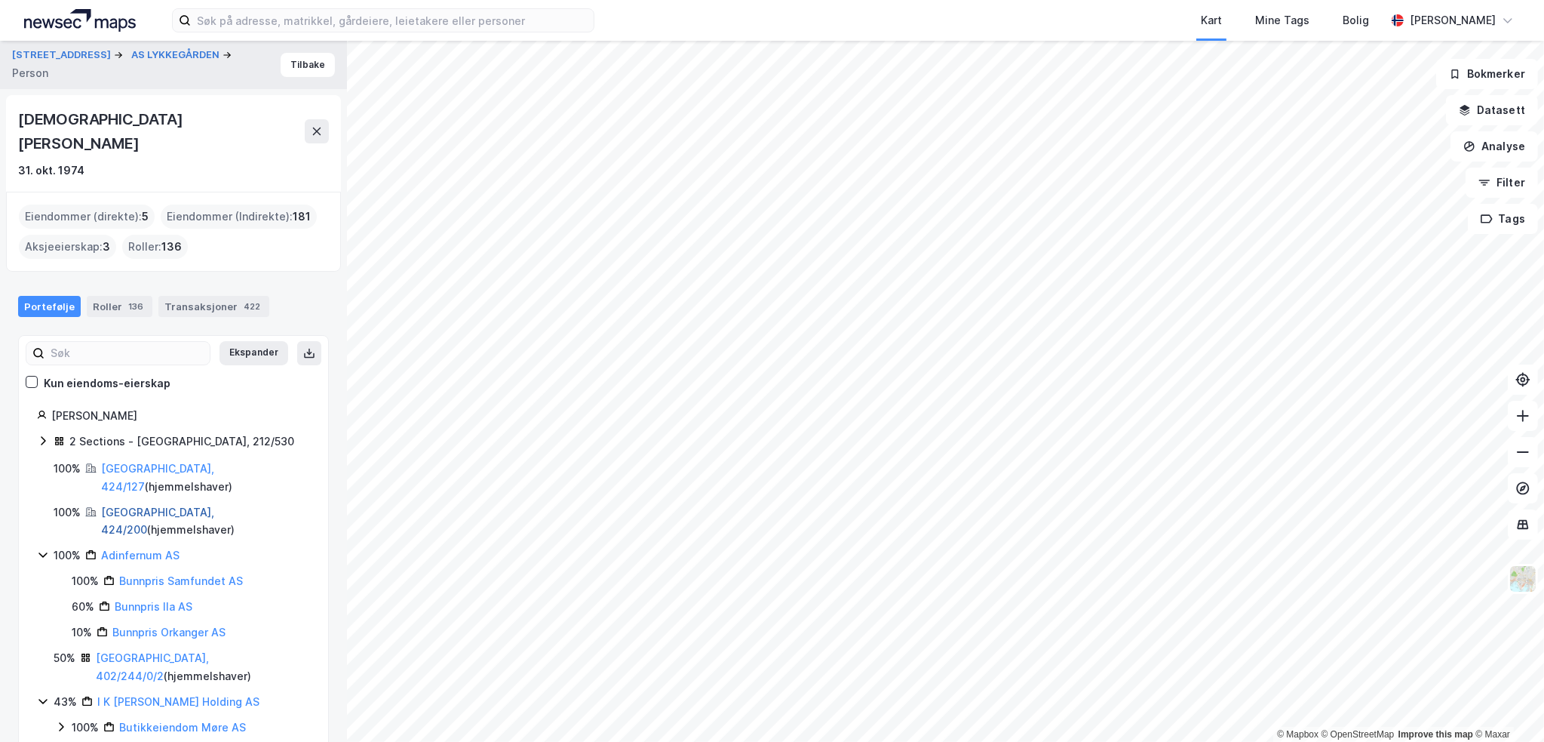
click at [140, 505] on link "[GEOGRAPHIC_DATA], 424/200" at bounding box center [157, 520] width 113 height 31
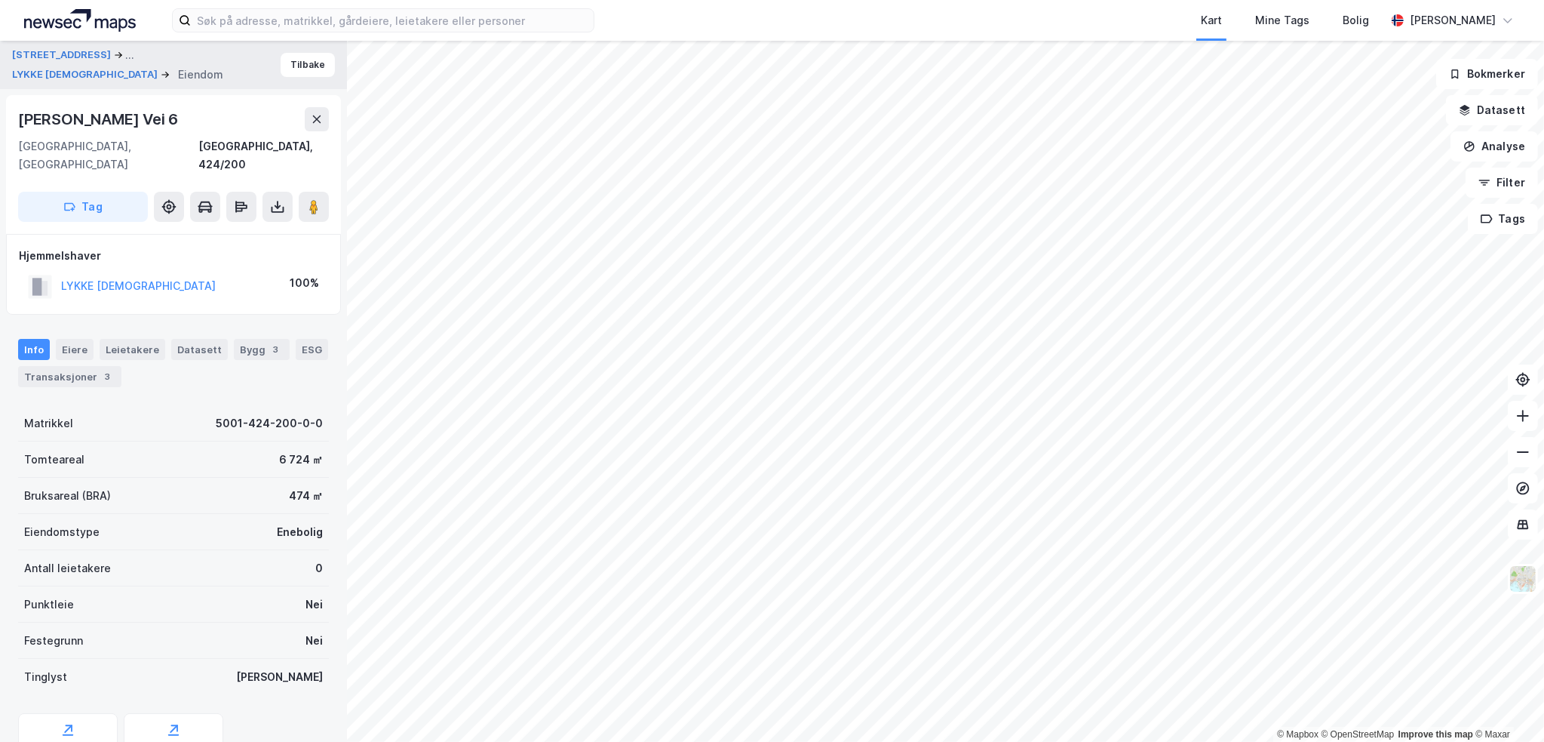
scroll to position [49, 0]
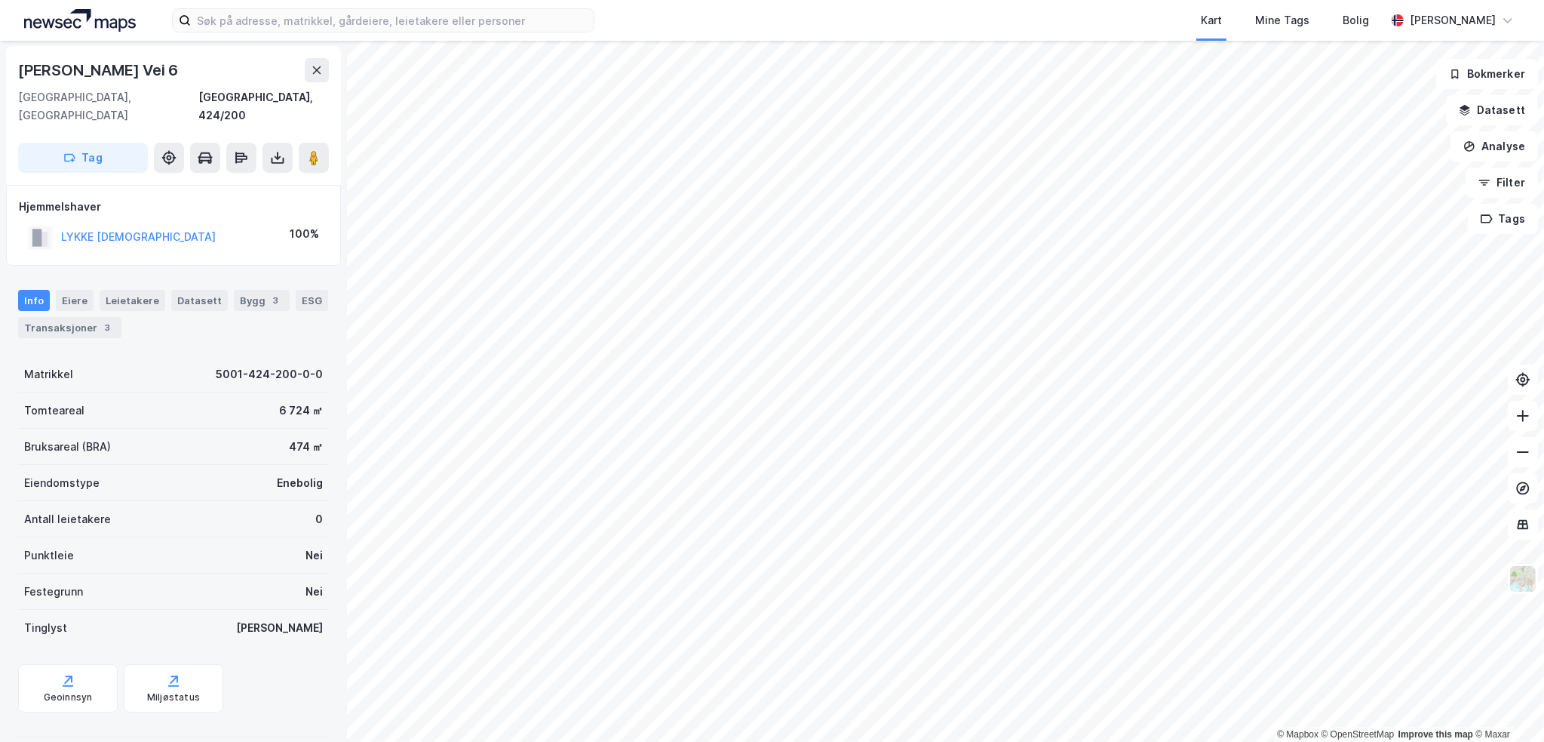
drag, startPoint x: 216, startPoint y: 221, endPoint x: 223, endPoint y: 238, distance: 18.2
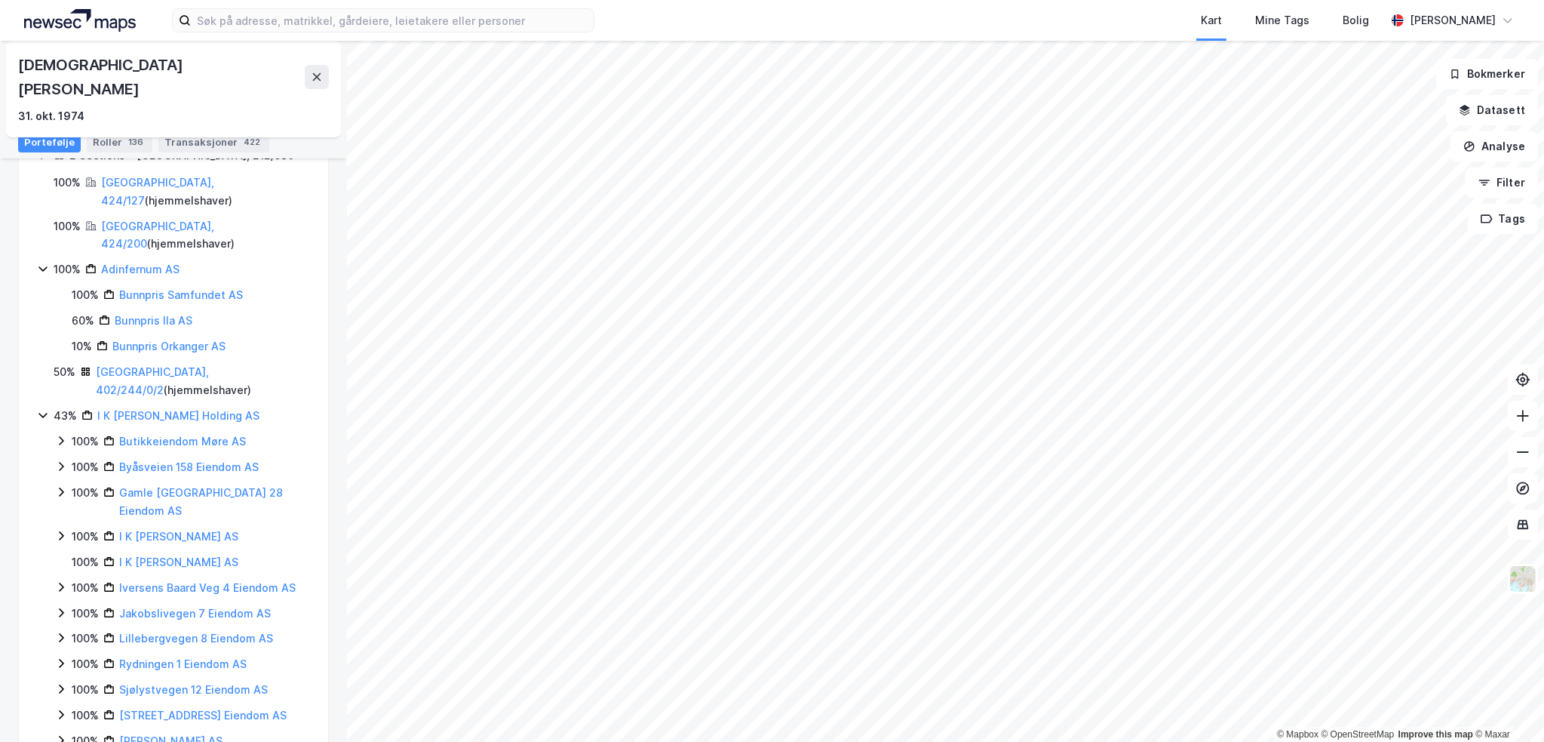
scroll to position [256, 0]
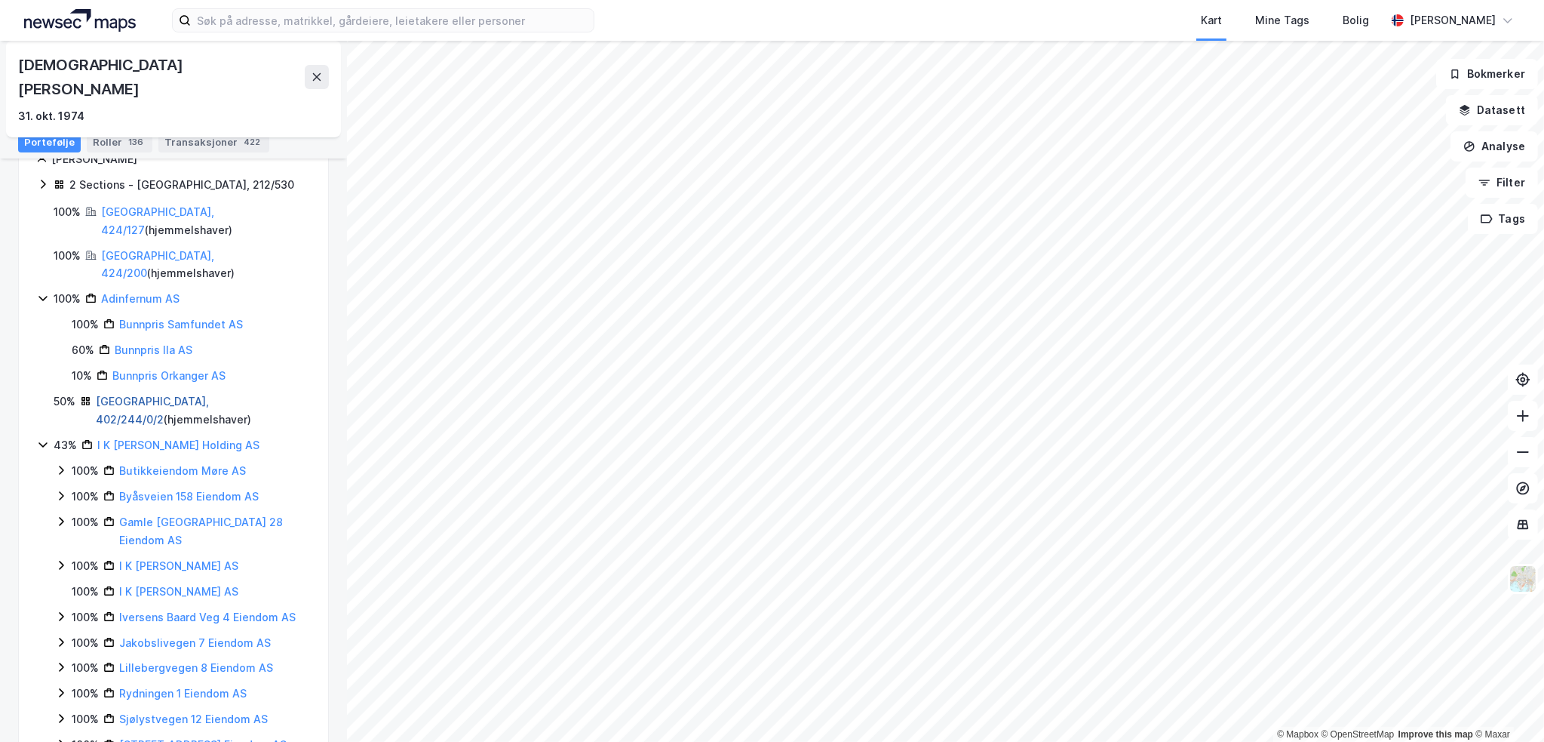
click at [162, 395] on link "[GEOGRAPHIC_DATA], 402/244/0/2" at bounding box center [152, 410] width 113 height 31
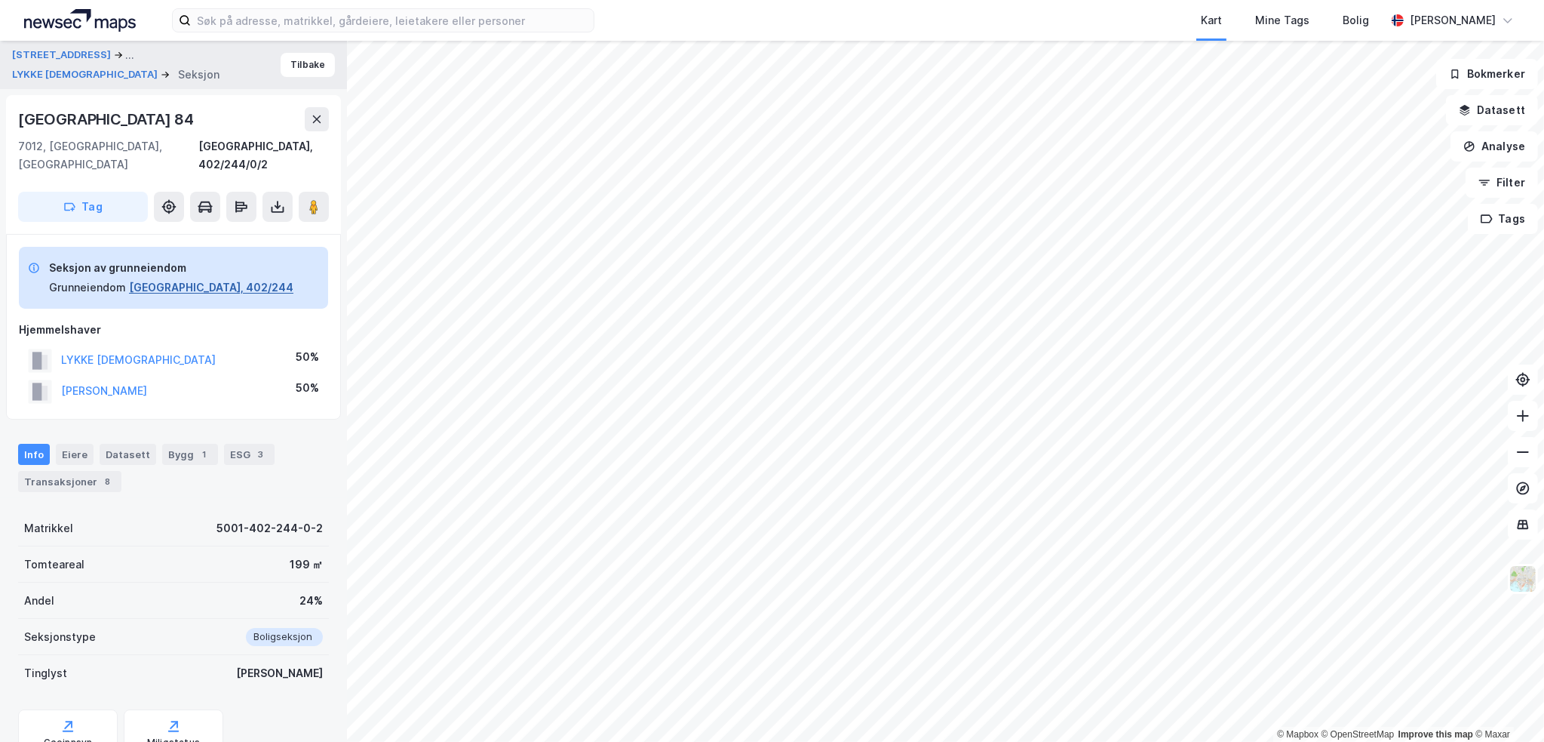
scroll to position [49, 0]
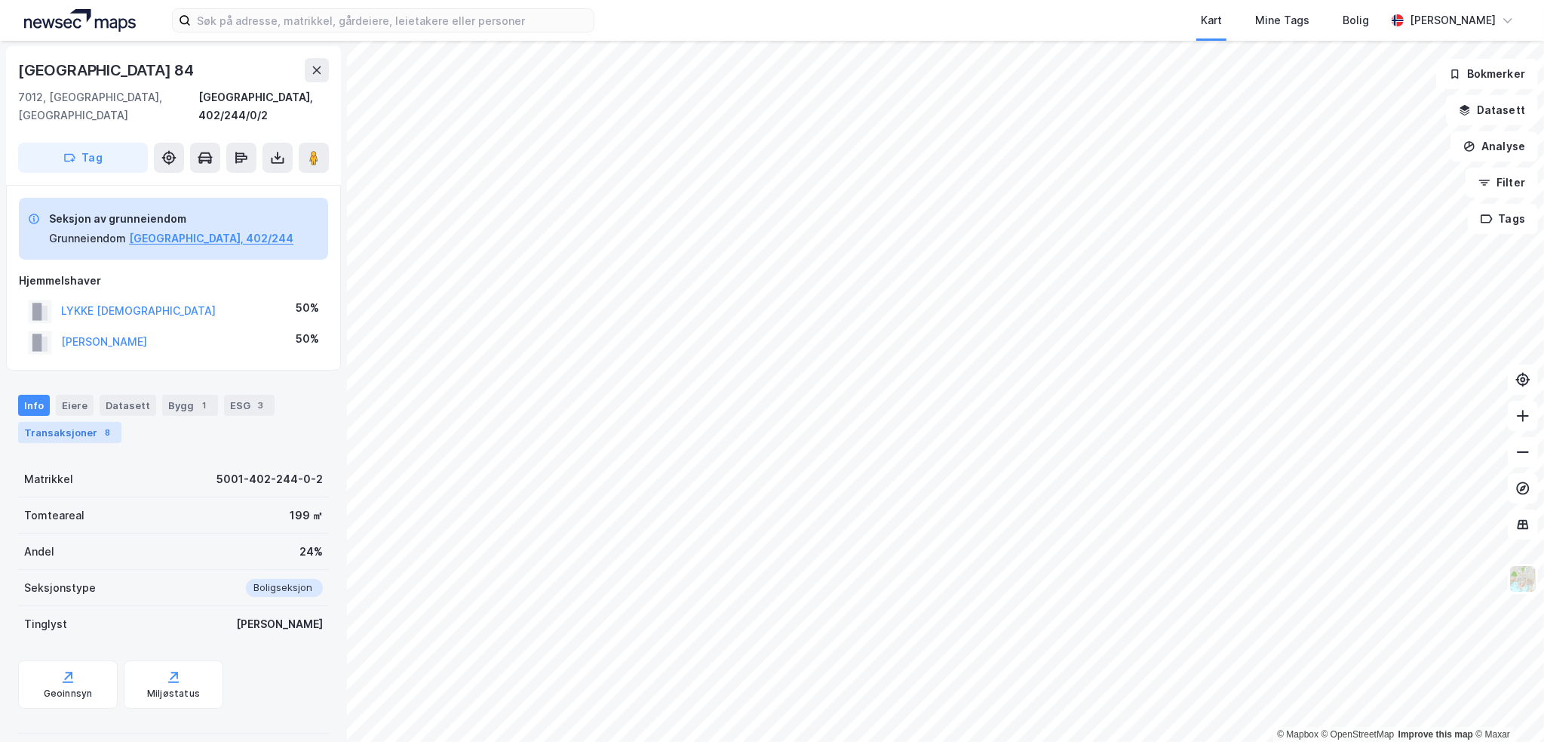
click at [85, 422] on div "Transaksjoner 8" at bounding box center [69, 432] width 103 height 21
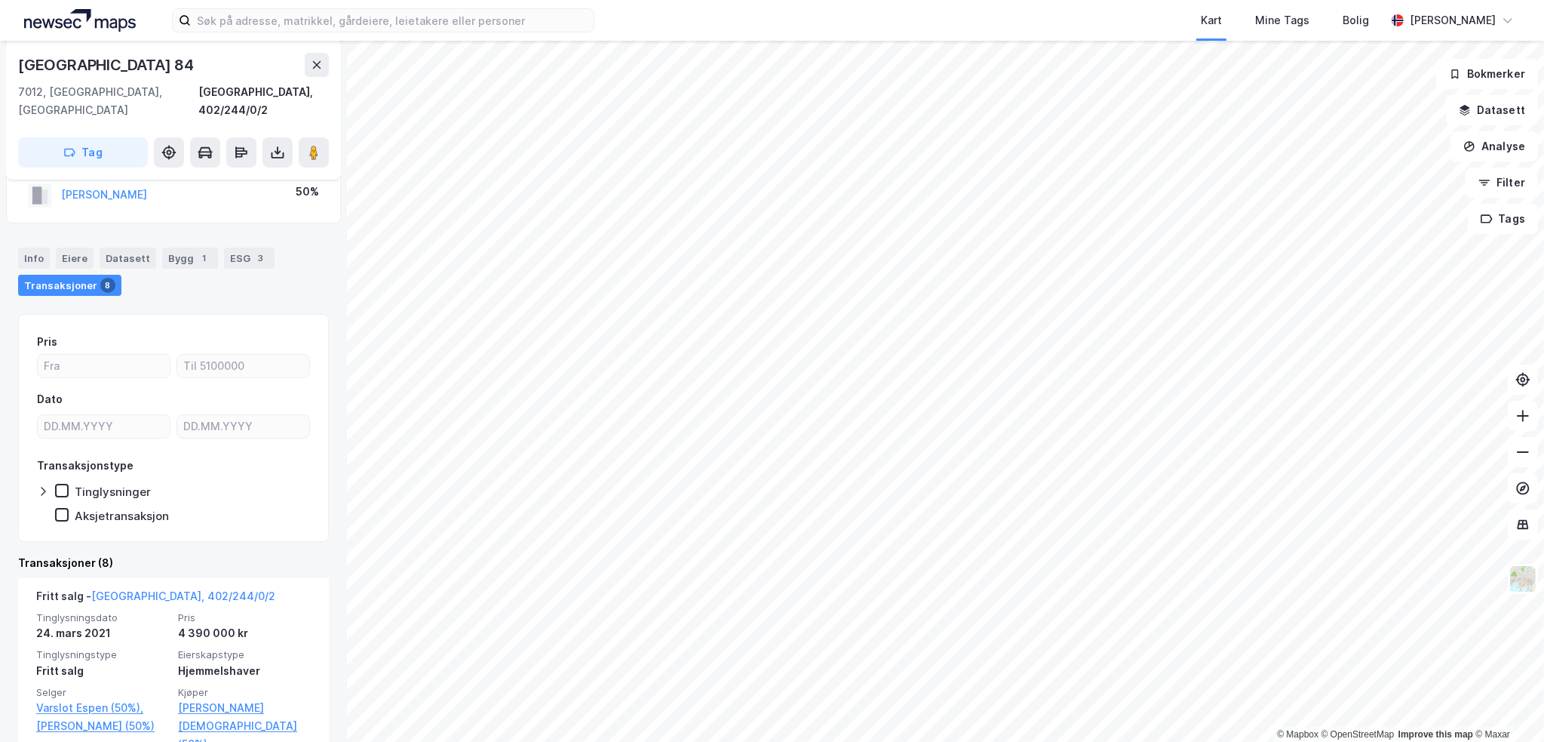
scroll to position [200, 0]
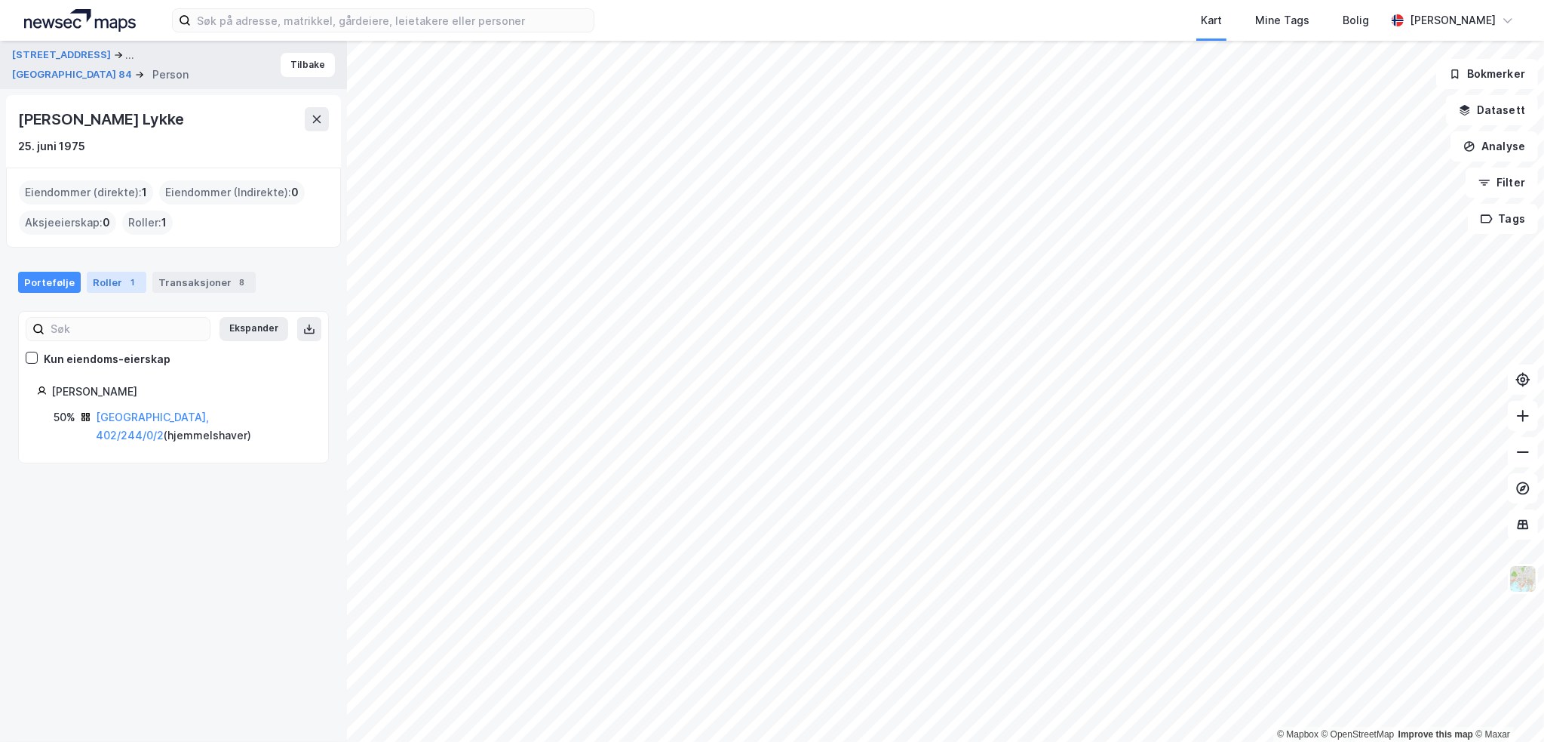
click at [128, 272] on div "Roller 1" at bounding box center [117, 282] width 60 height 21
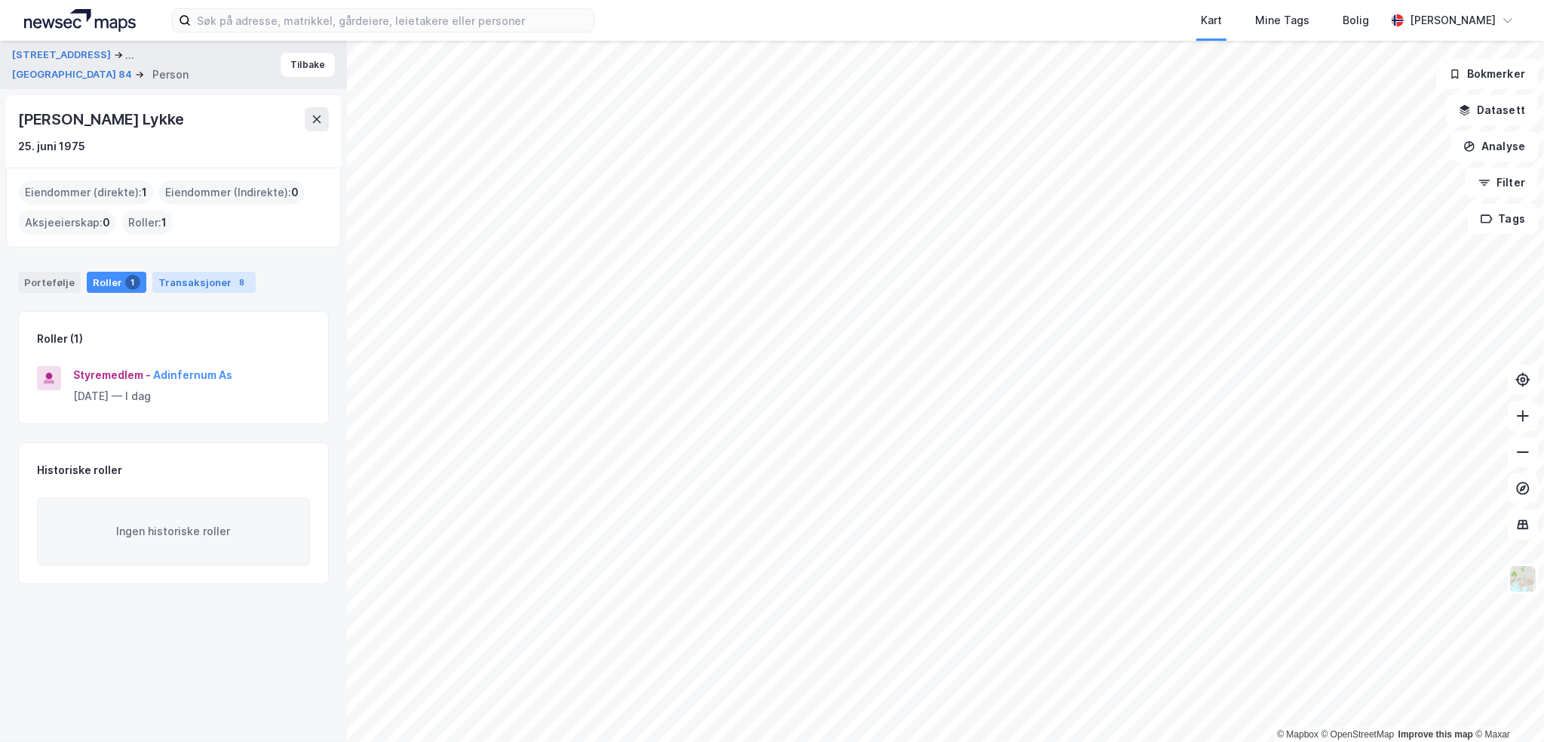
click at [202, 284] on div "Transaksjoner 8" at bounding box center [203, 282] width 103 height 21
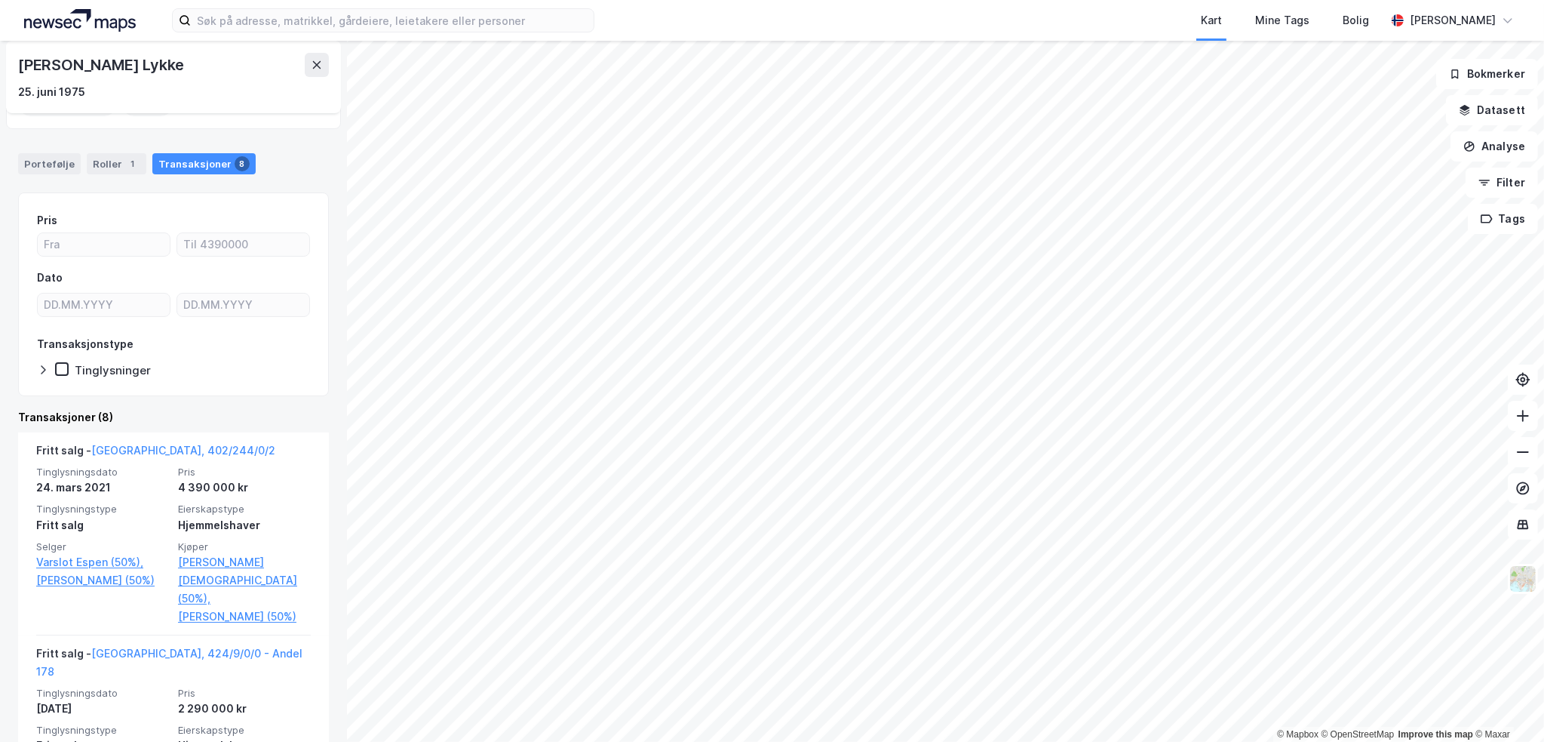
scroll to position [75, 0]
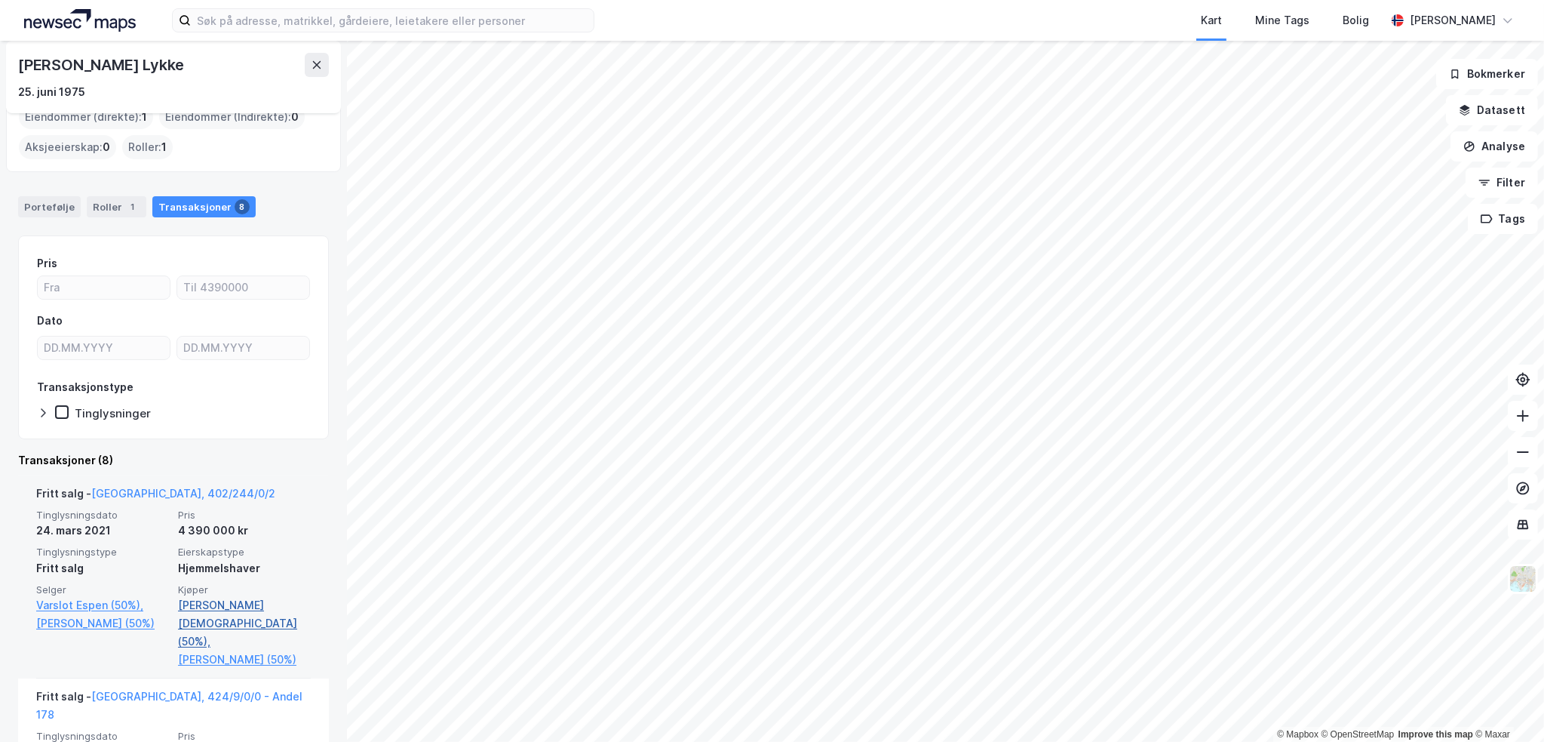
click at [218, 597] on link "[PERSON_NAME][DEMOGRAPHIC_DATA] (50%)," at bounding box center [244, 623] width 133 height 54
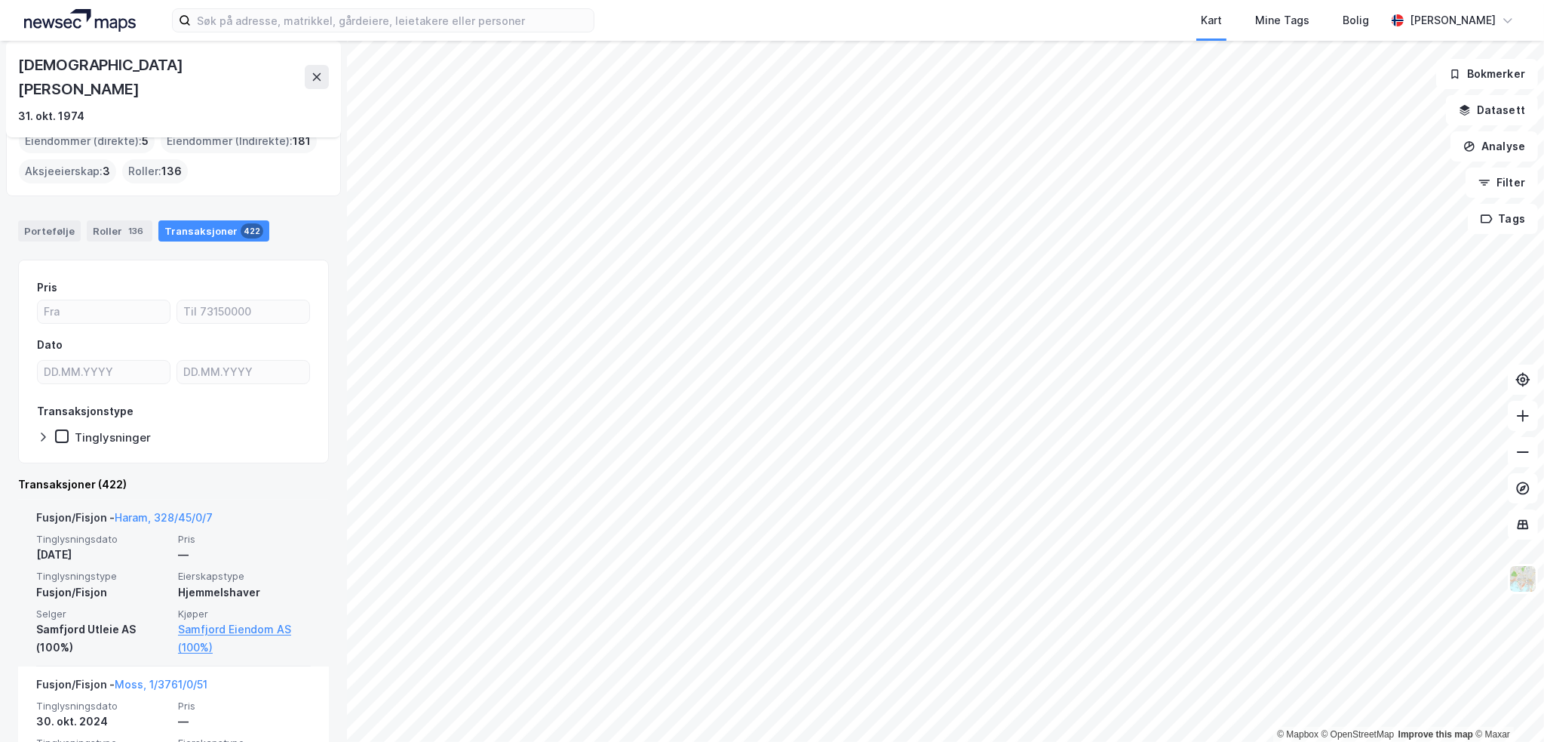
click at [20, 66] on div "[DEMOGRAPHIC_DATA][PERSON_NAME]" at bounding box center [161, 77] width 287 height 48
drag, startPoint x: 20, startPoint y: 66, endPoint x: 72, endPoint y: 49, distance: 54.6
click at [143, 75] on div "[DEMOGRAPHIC_DATA][PERSON_NAME]" at bounding box center [173, 77] width 311 height 48
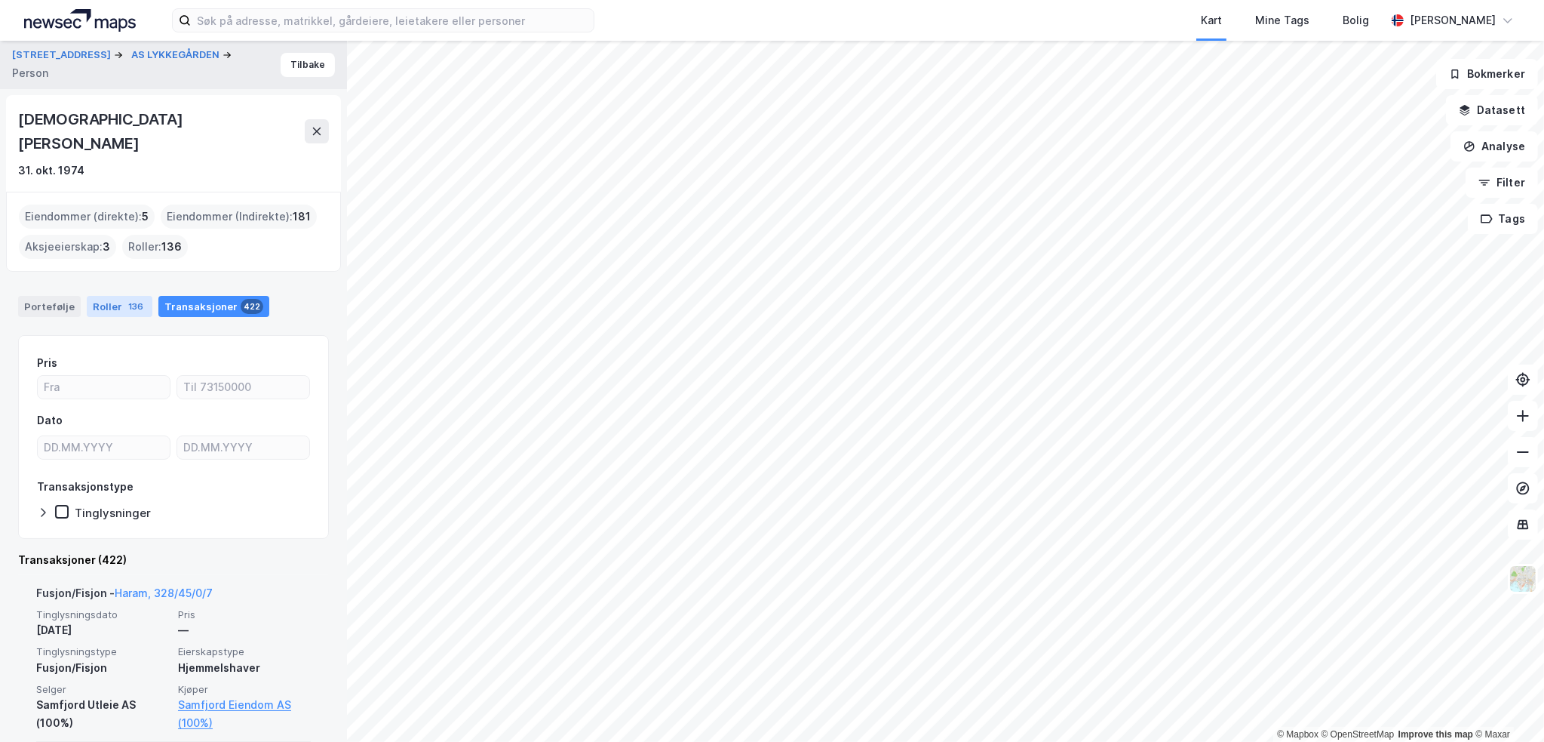
click at [128, 299] on div "136" at bounding box center [135, 306] width 21 height 15
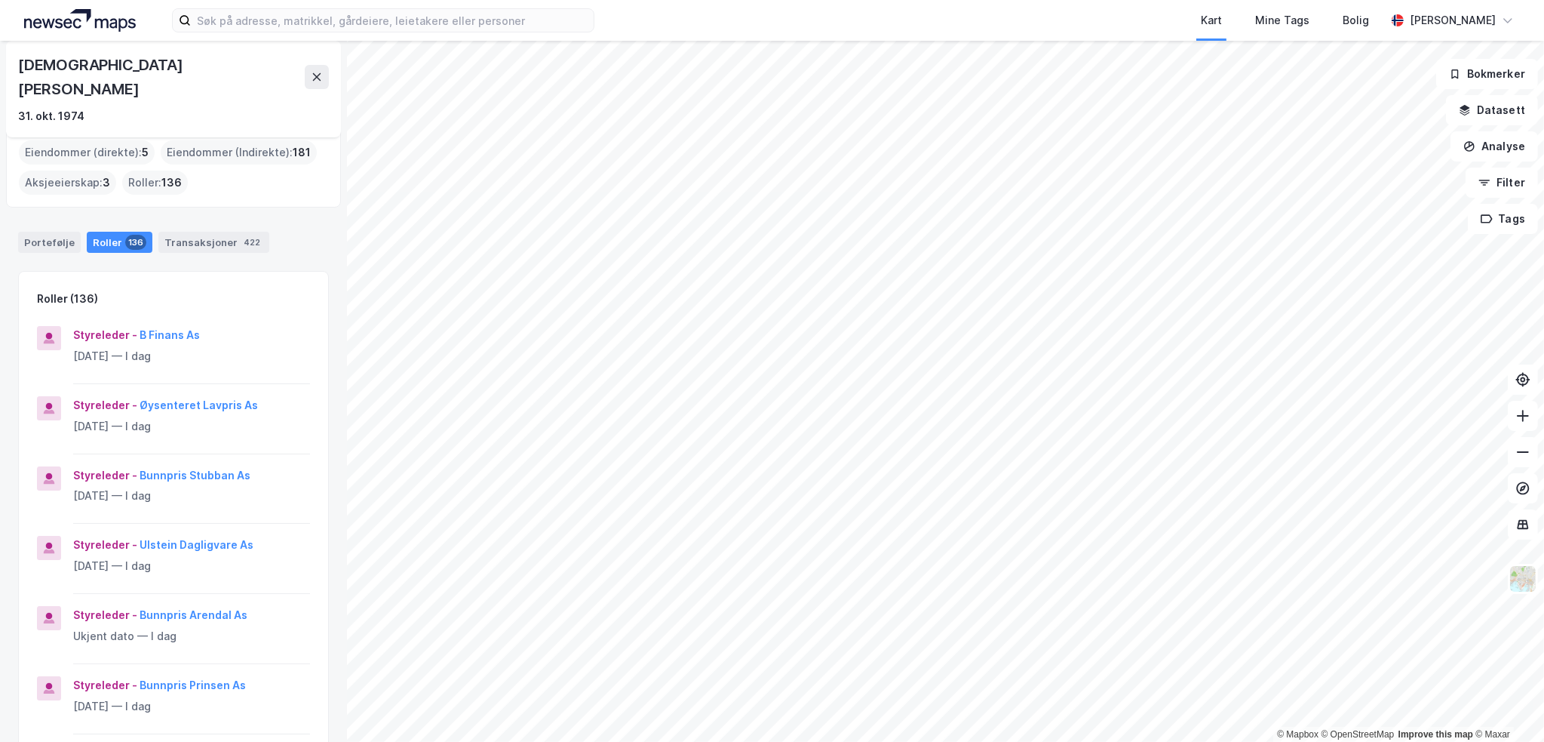
scroll to position [20, 0]
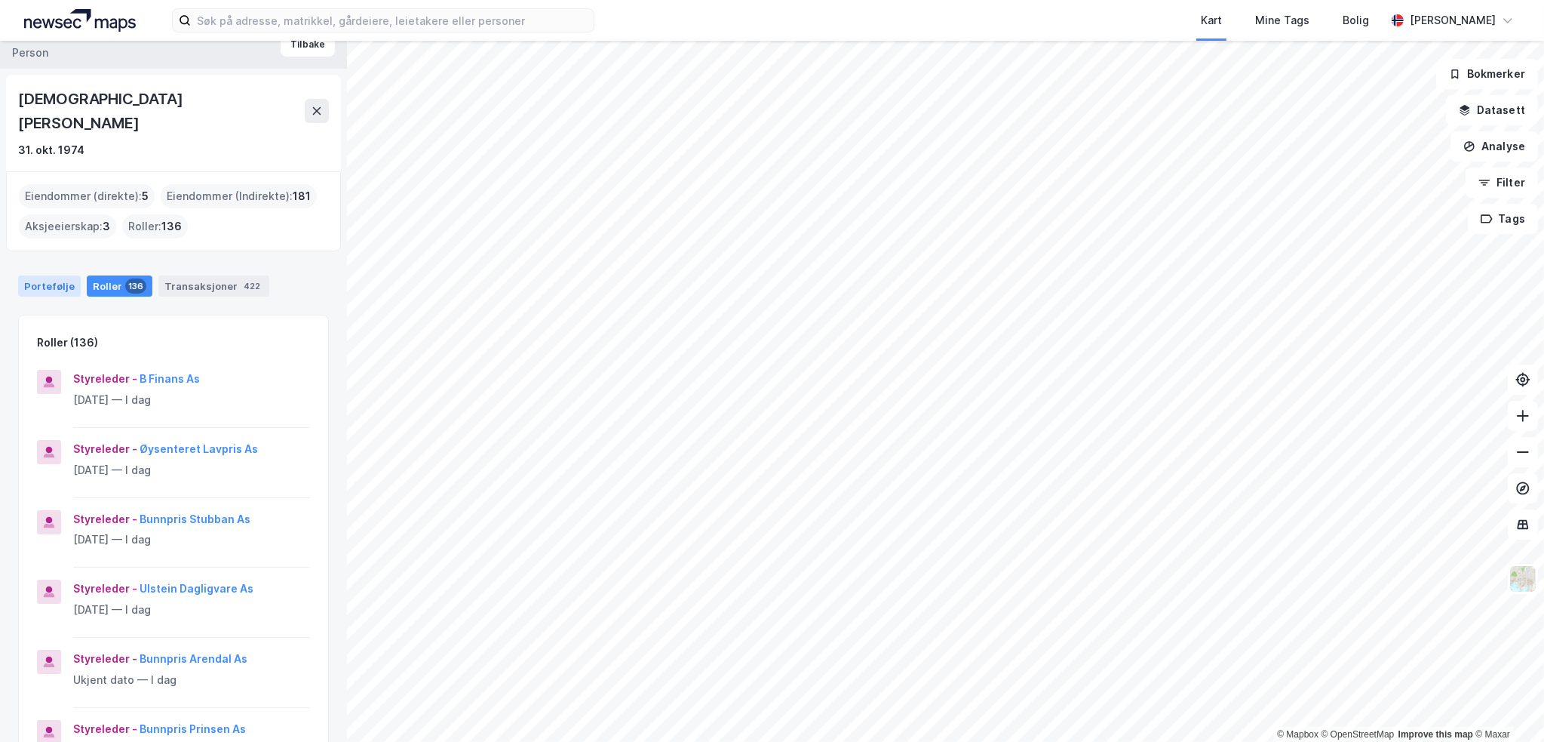
click at [58, 275] on div "Portefølje" at bounding box center [49, 285] width 63 height 21
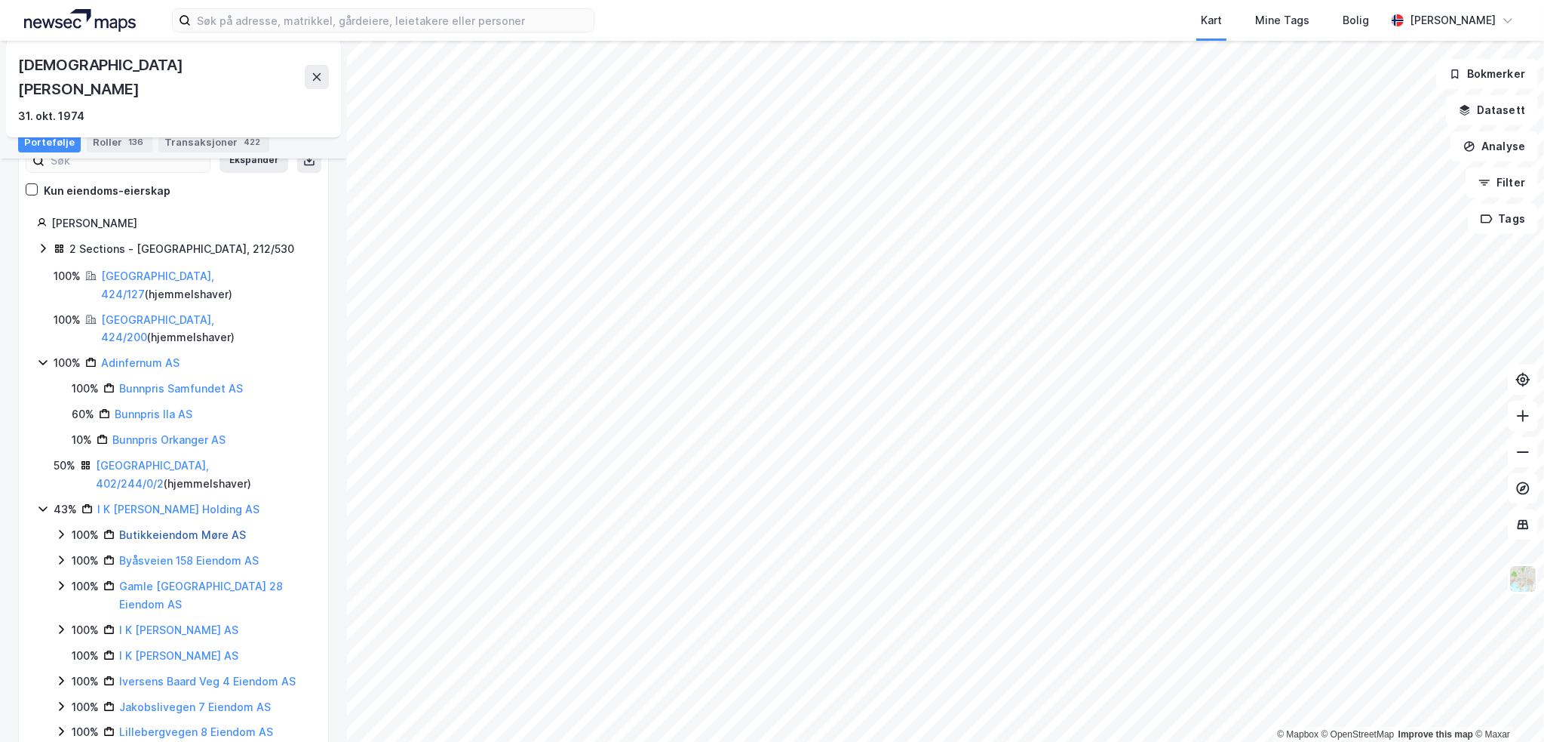
scroll to position [226, 0]
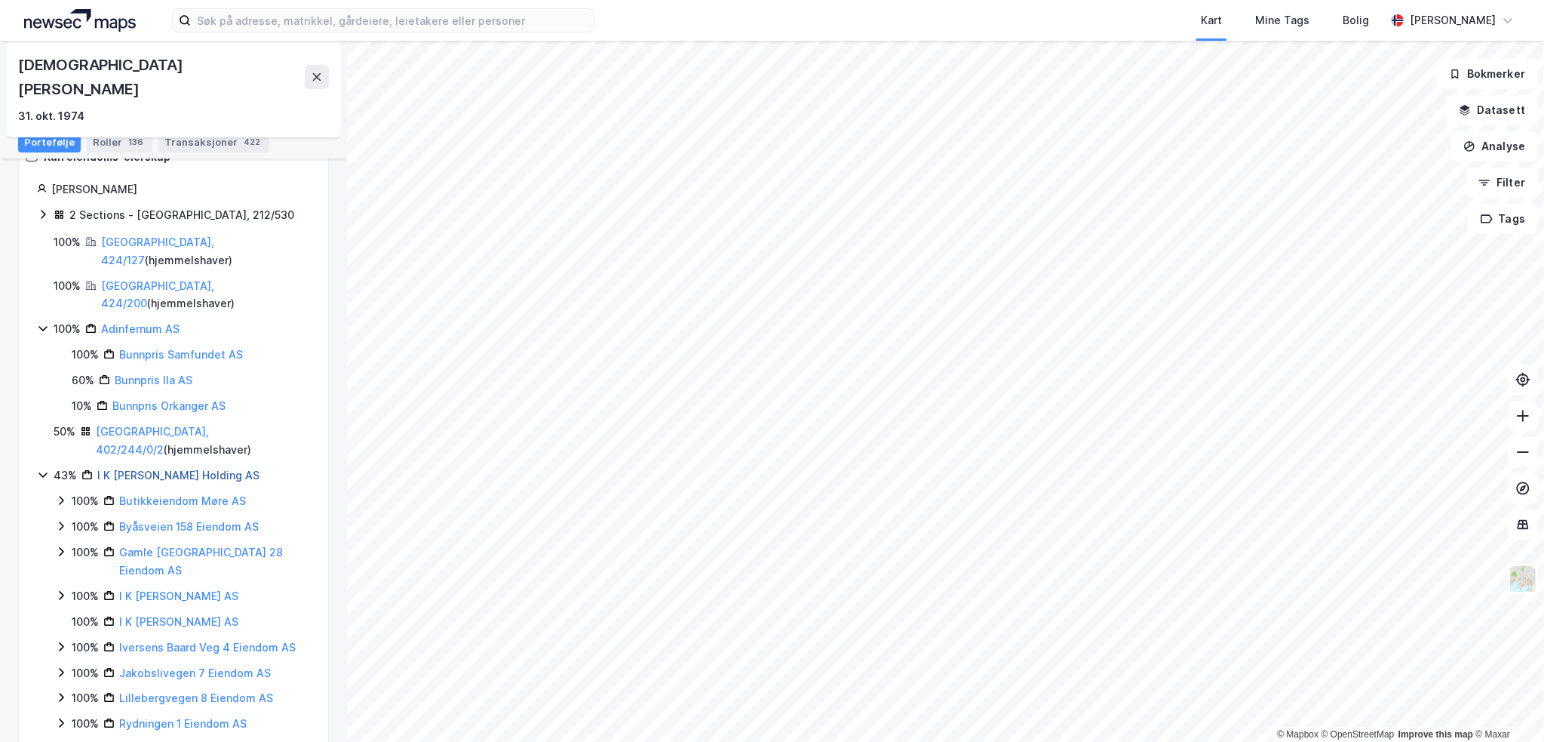
click at [170, 468] on link "I K [PERSON_NAME] Holding AS" at bounding box center [178, 474] width 162 height 13
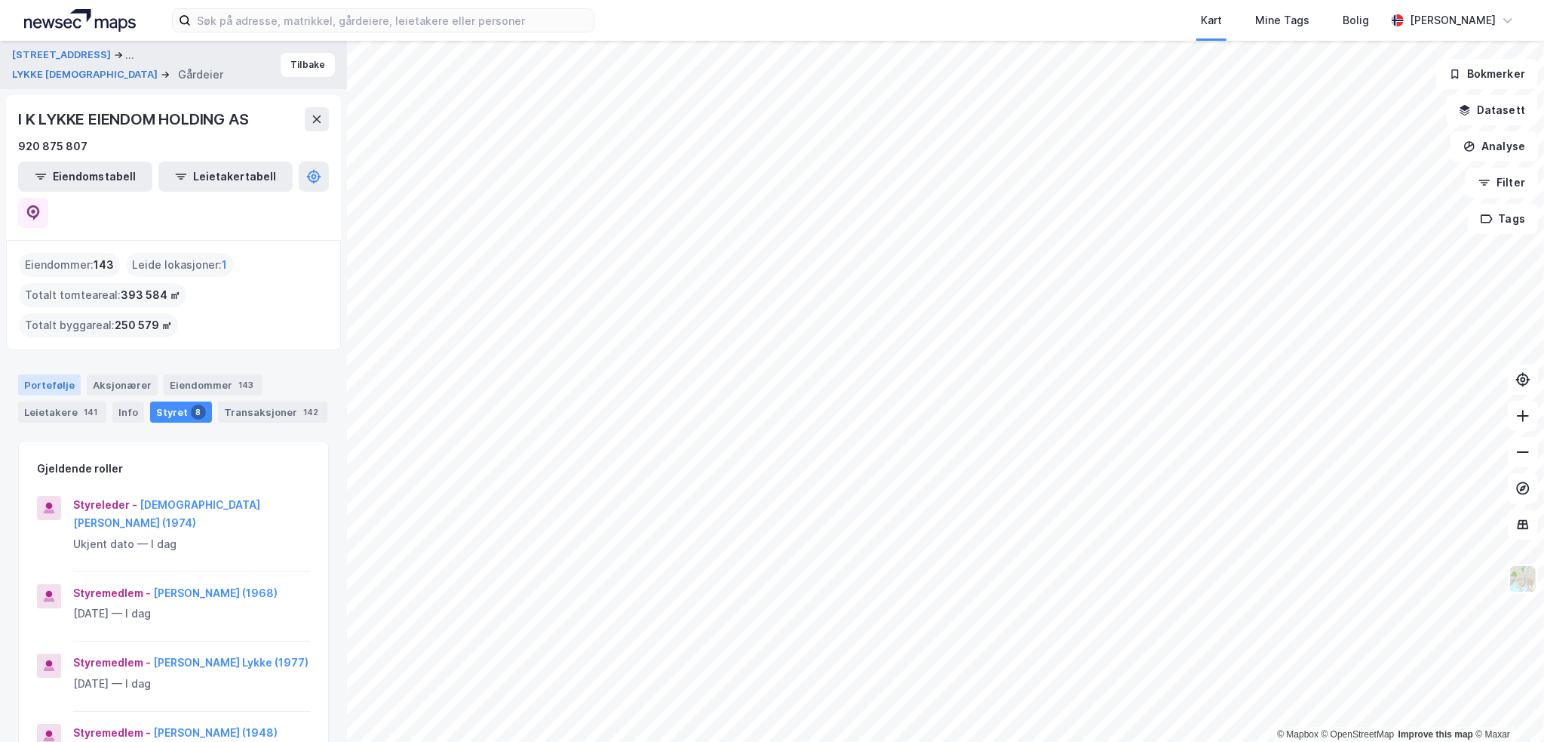
click at [50, 374] on div "Portefølje" at bounding box center [49, 384] width 63 height 21
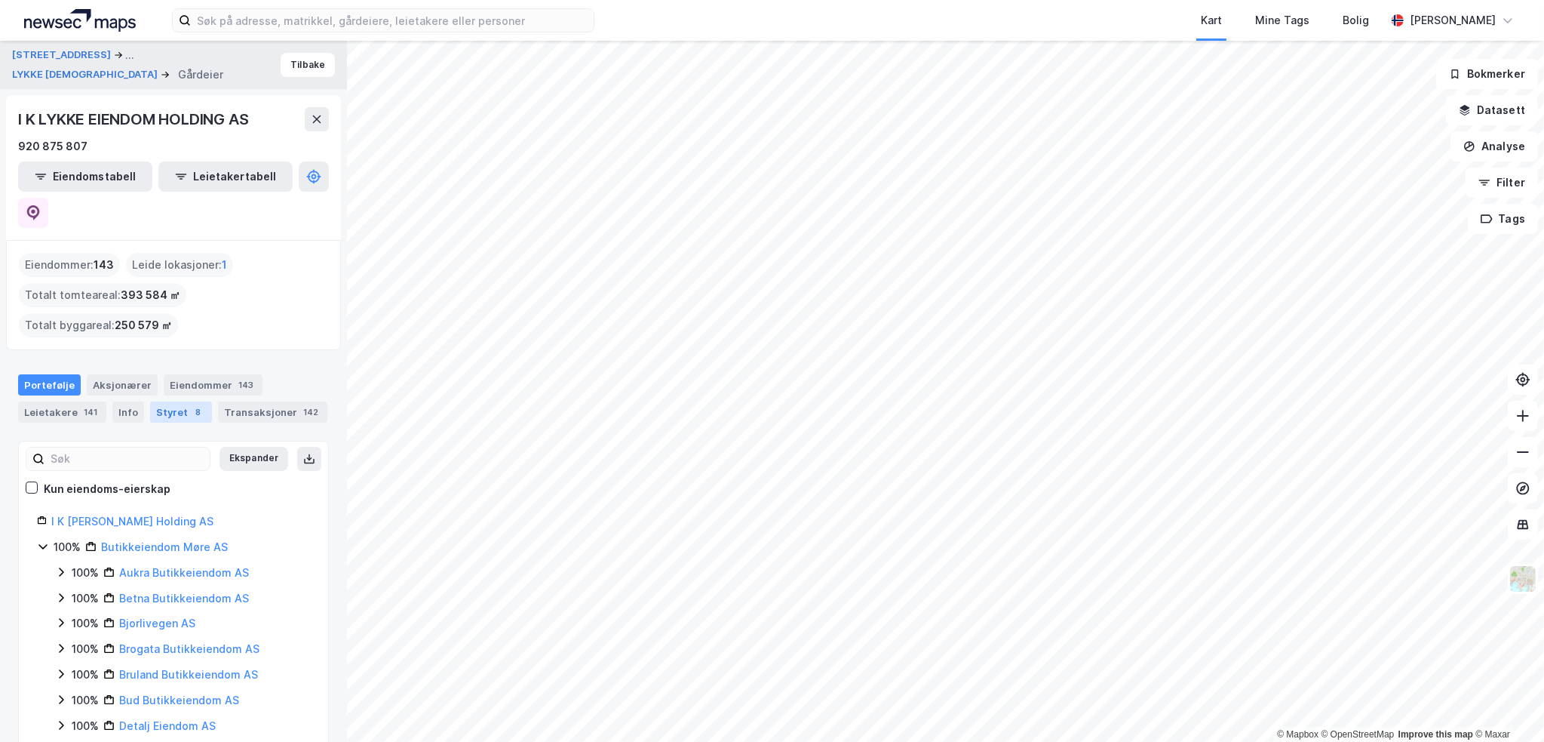
click at [191, 404] on div "8" at bounding box center [198, 411] width 15 height 15
